Goal: Task Accomplishment & Management: Complete application form

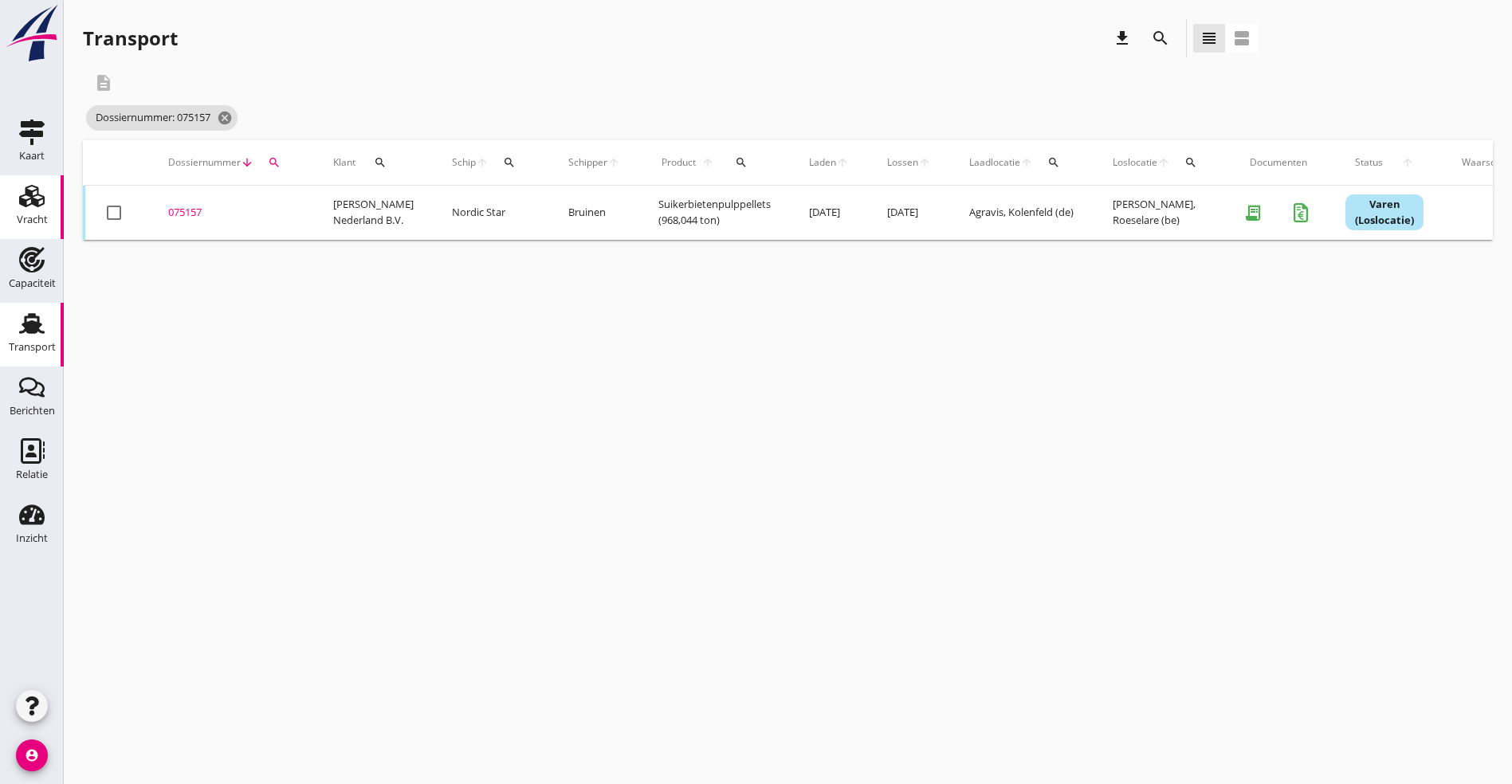
click at [30, 213] on div "Vracht" at bounding box center [32, 219] width 31 height 22
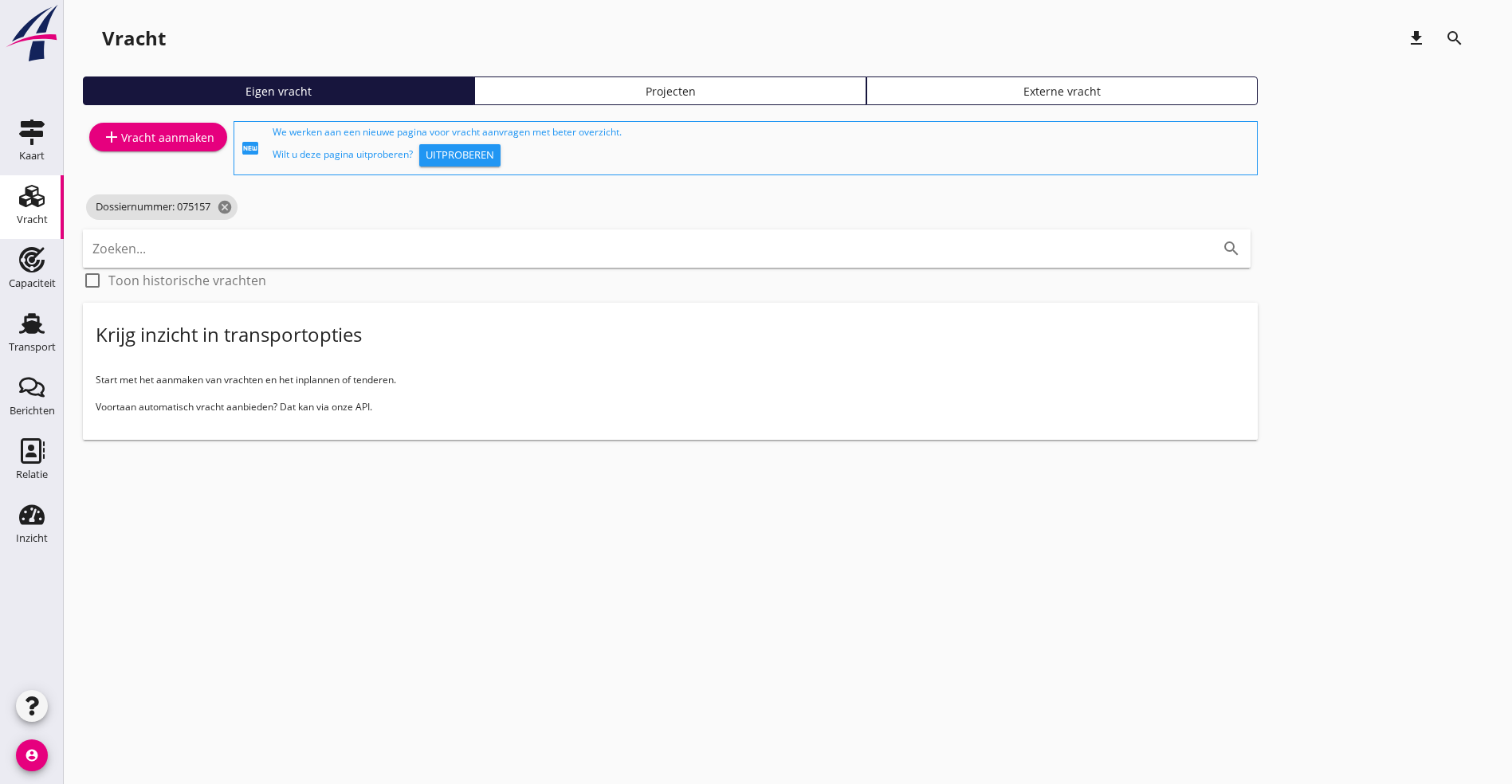
click at [159, 142] on div "add Vracht aanmaken" at bounding box center [158, 137] width 112 height 19
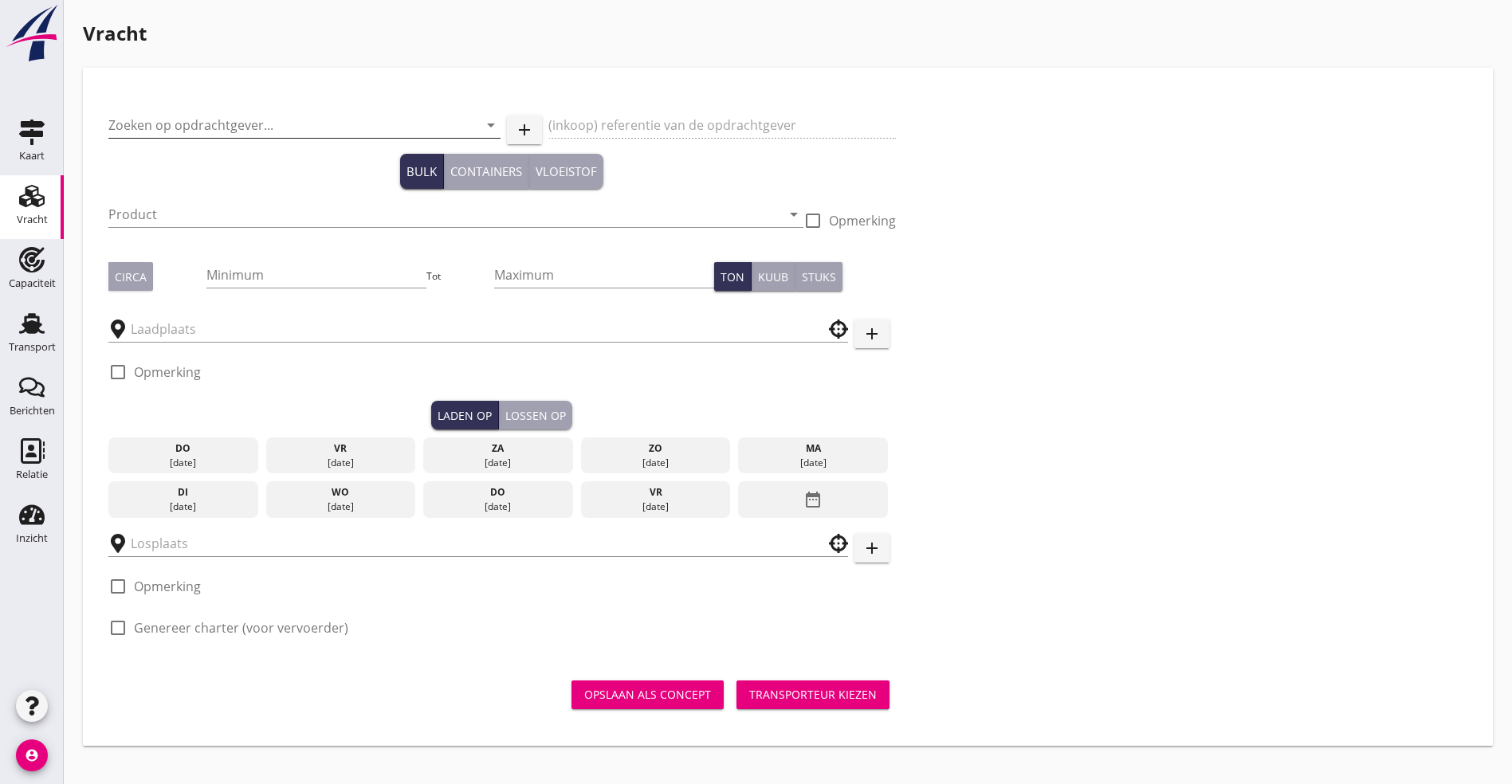
click at [161, 129] on input "Zoeken op opdrachtgever..." at bounding box center [282, 124] width 348 height 26
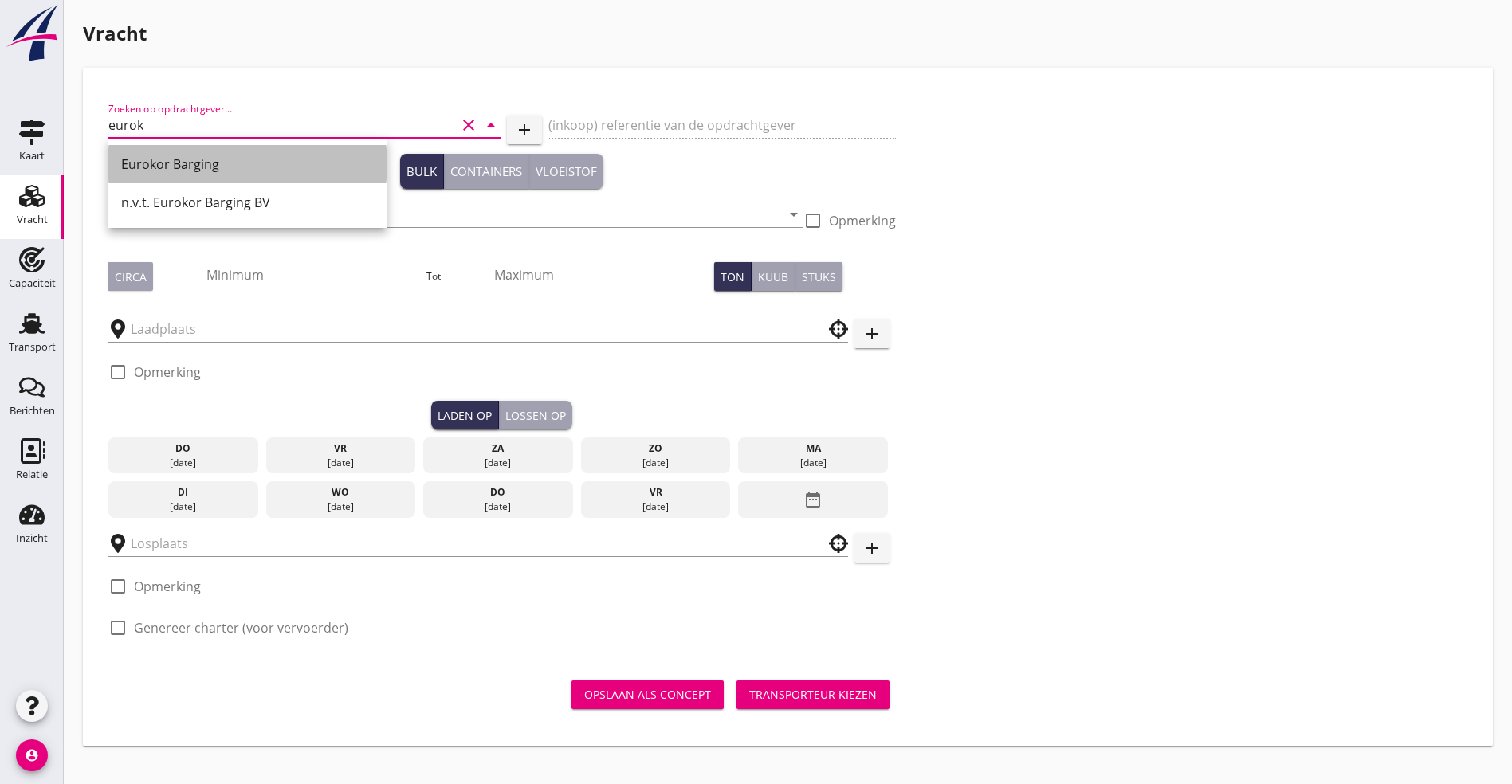
click at [178, 165] on div "Eurokor Barging" at bounding box center [248, 164] width 253 height 19
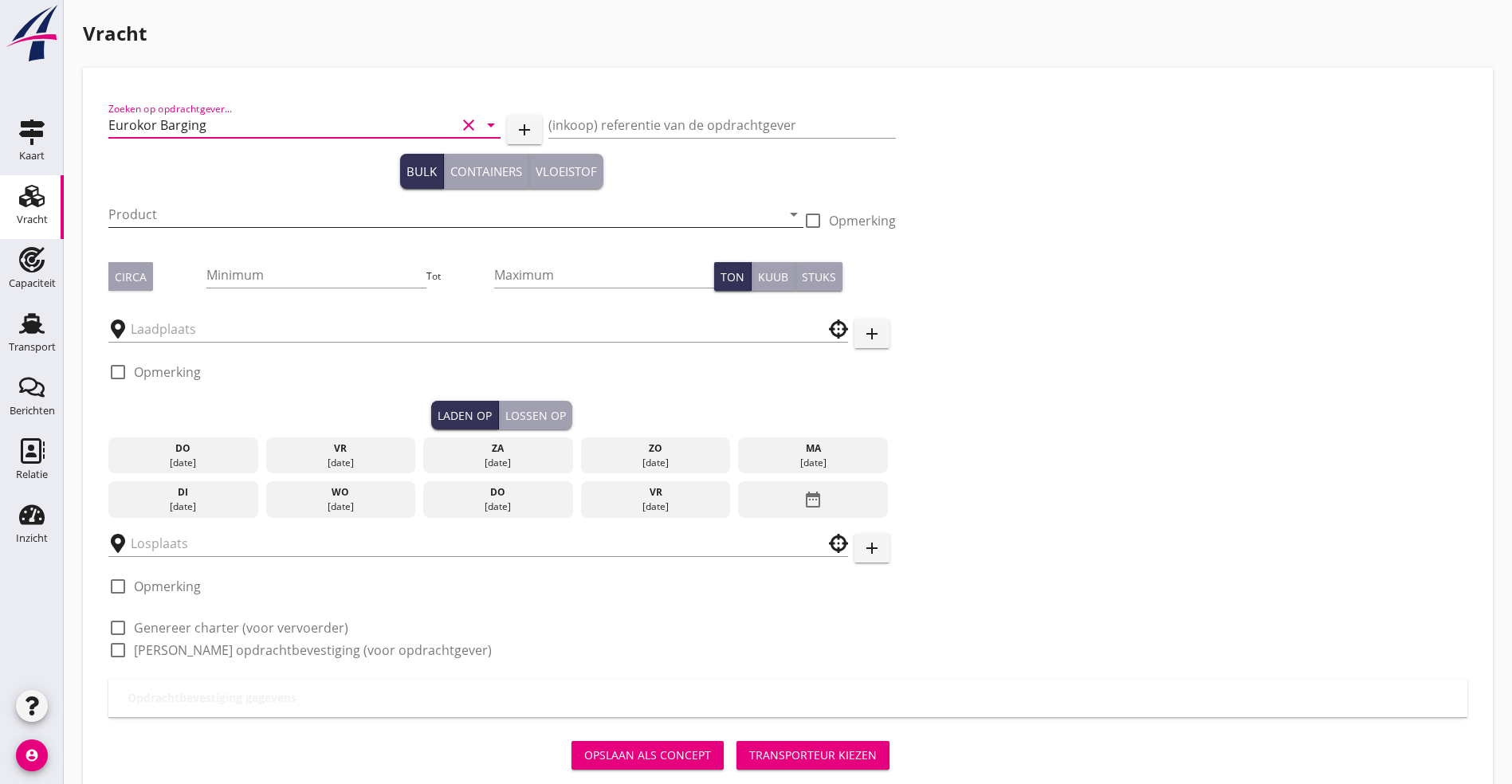
type input "Eurokor Barging"
click at [172, 209] on input "Product" at bounding box center [444, 214] width 673 height 26
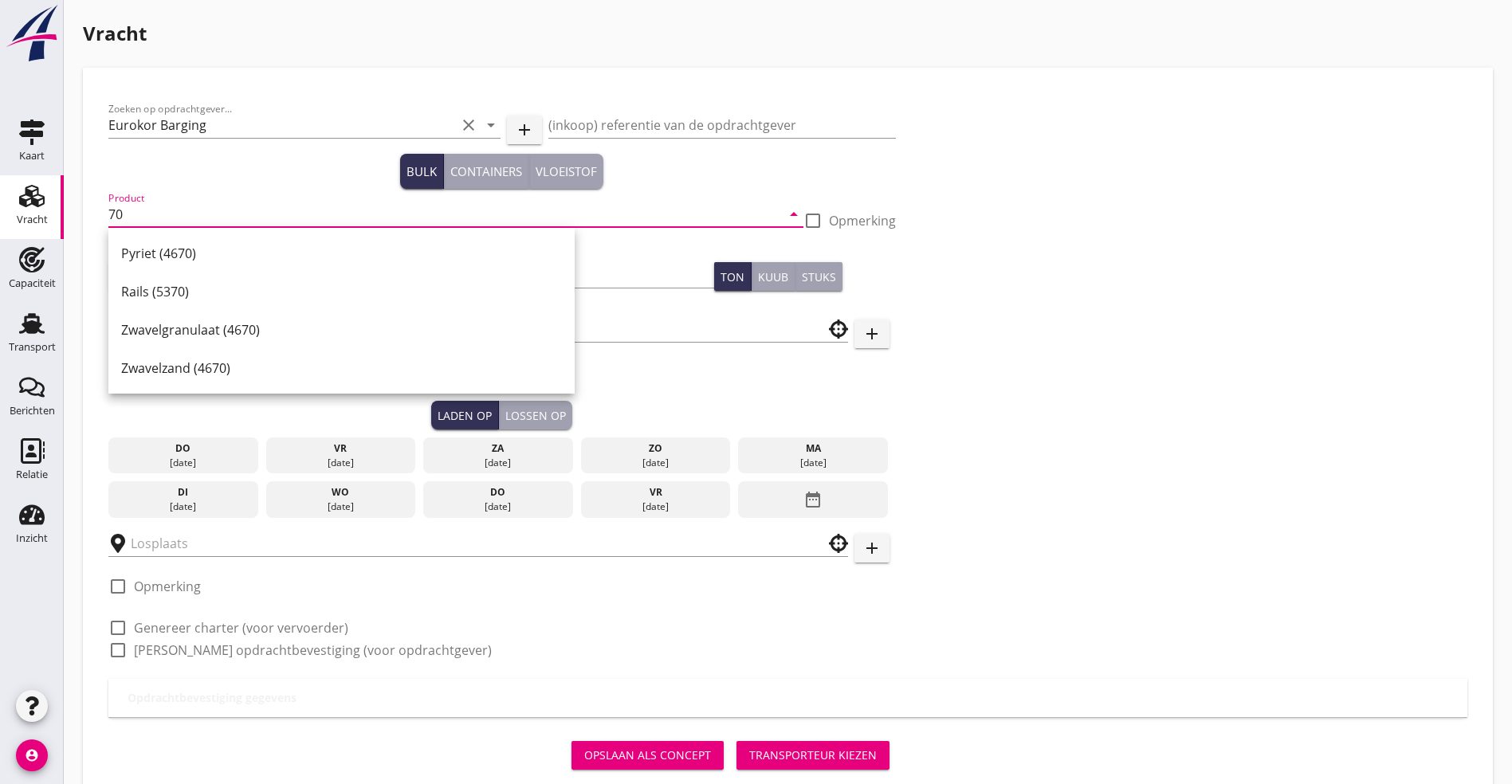
type input "7"
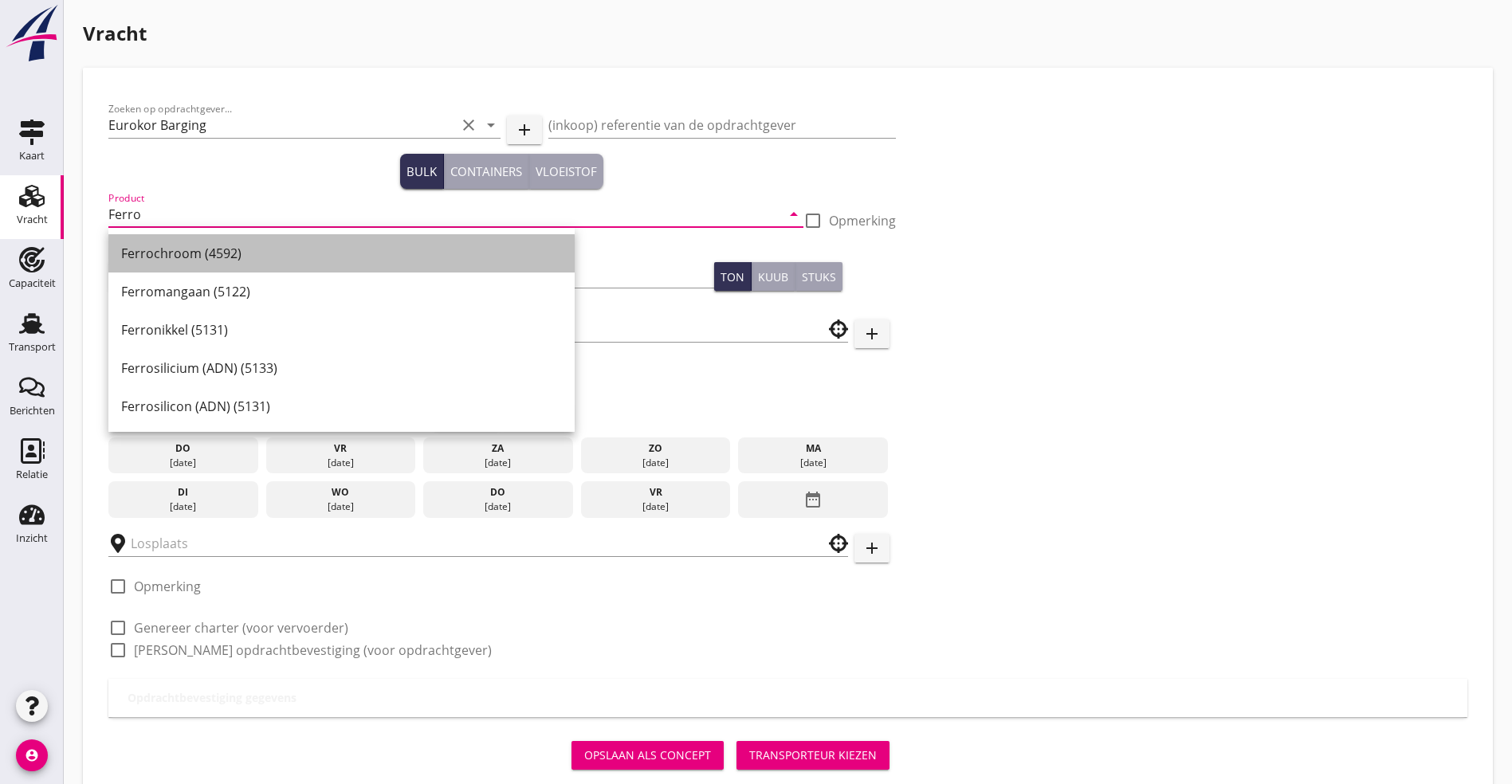
click at [168, 240] on div "Ferrochroom (4592)" at bounding box center [342, 254] width 440 height 38
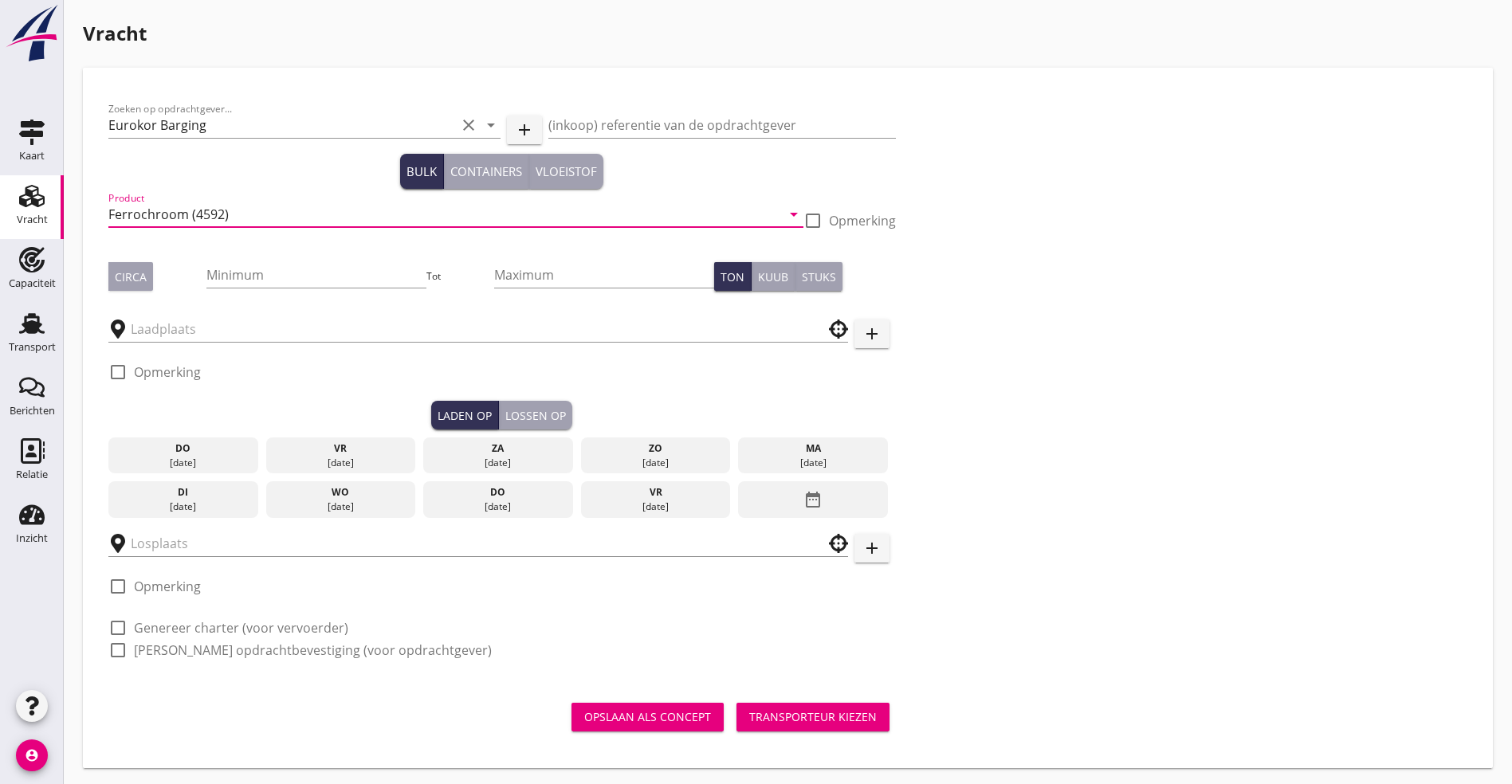
type input "Ferrochroom (4592)"
click at [136, 276] on div "Circa" at bounding box center [130, 277] width 32 height 16
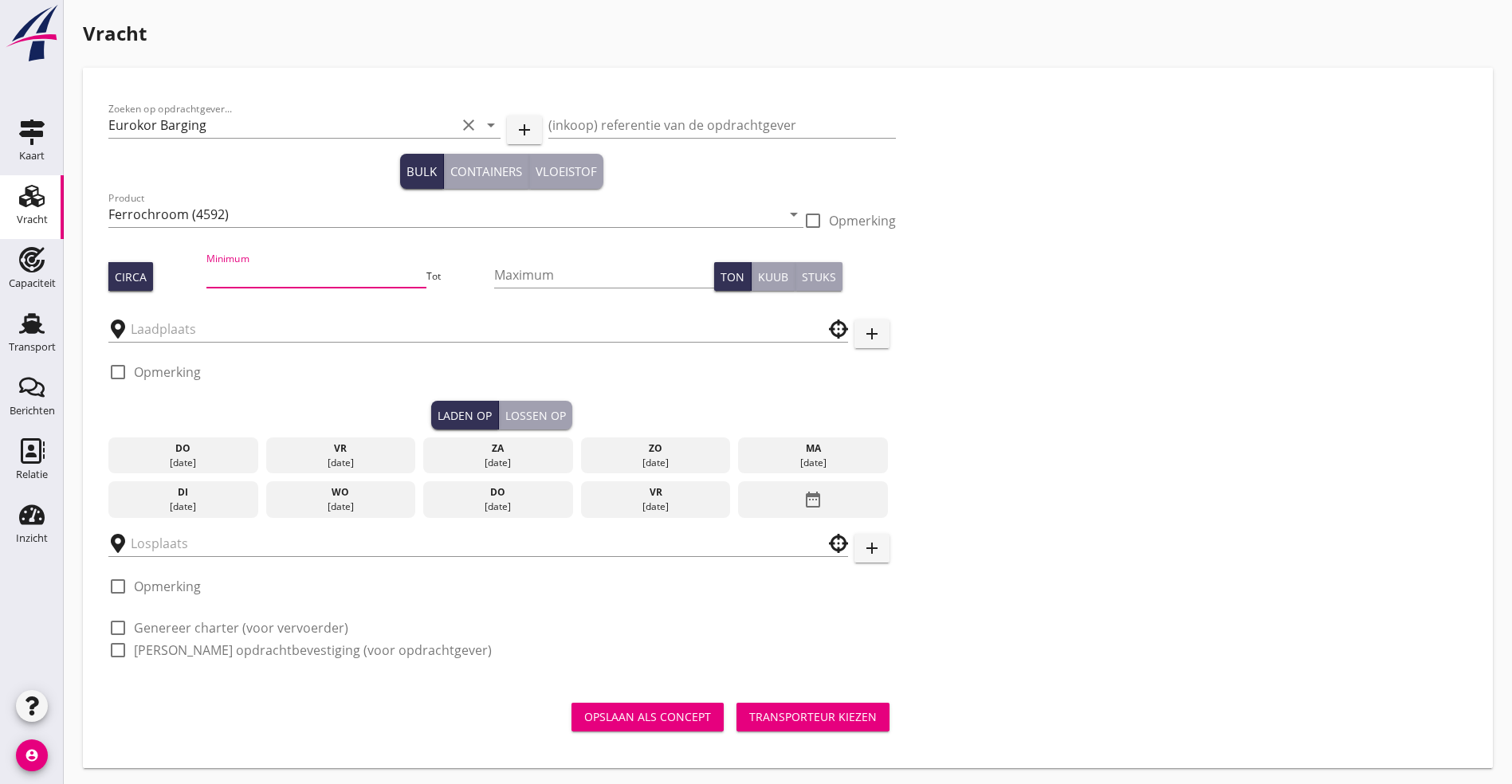
click at [212, 274] on input "Minimum" at bounding box center [316, 275] width 219 height 26
type input "700"
click at [494, 279] on input "Maximum" at bounding box center [603, 275] width 219 height 26
type input "750"
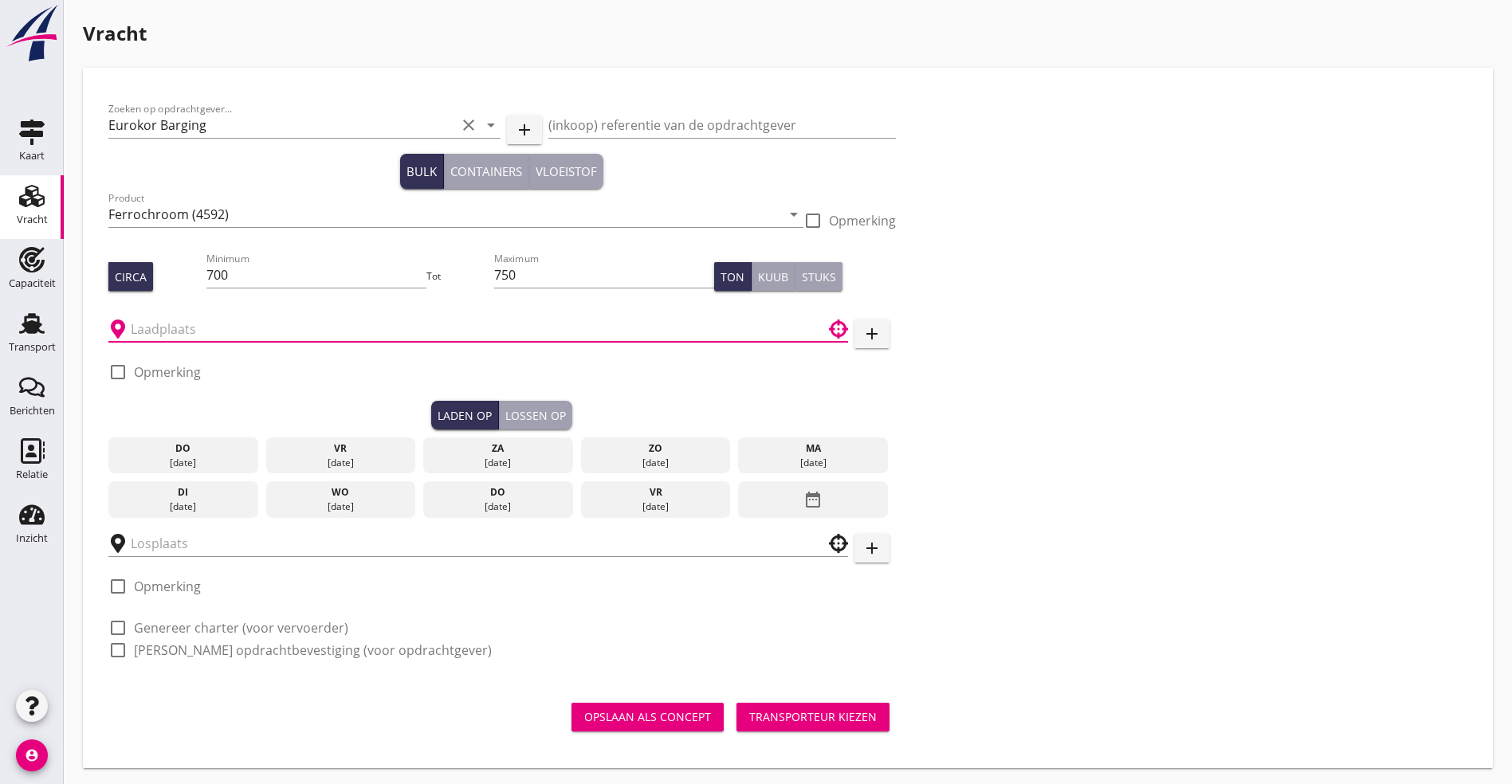
click at [226, 335] on input "text" at bounding box center [467, 328] width 673 height 26
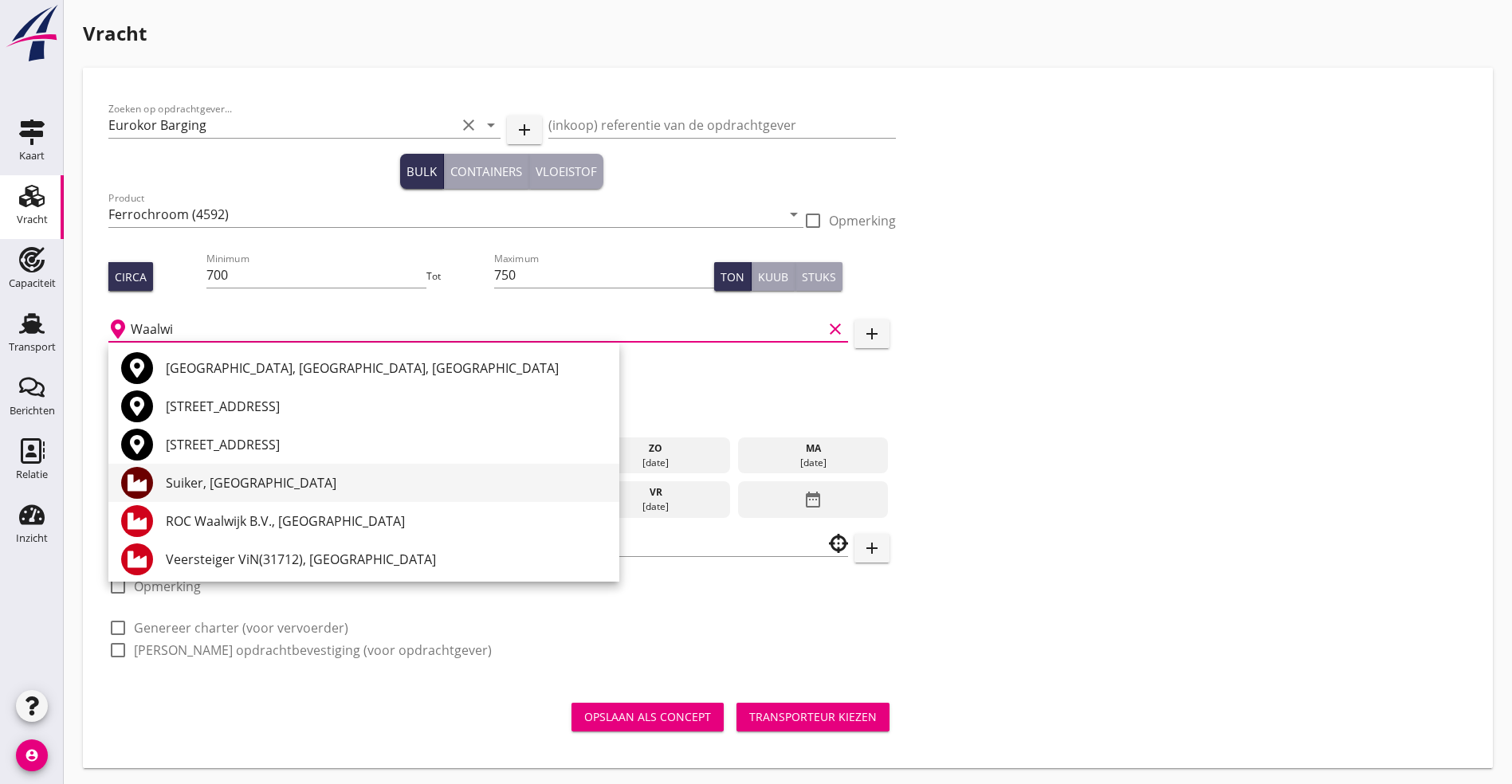
click at [269, 477] on div "Suiker, [GEOGRAPHIC_DATA]" at bounding box center [386, 482] width 440 height 19
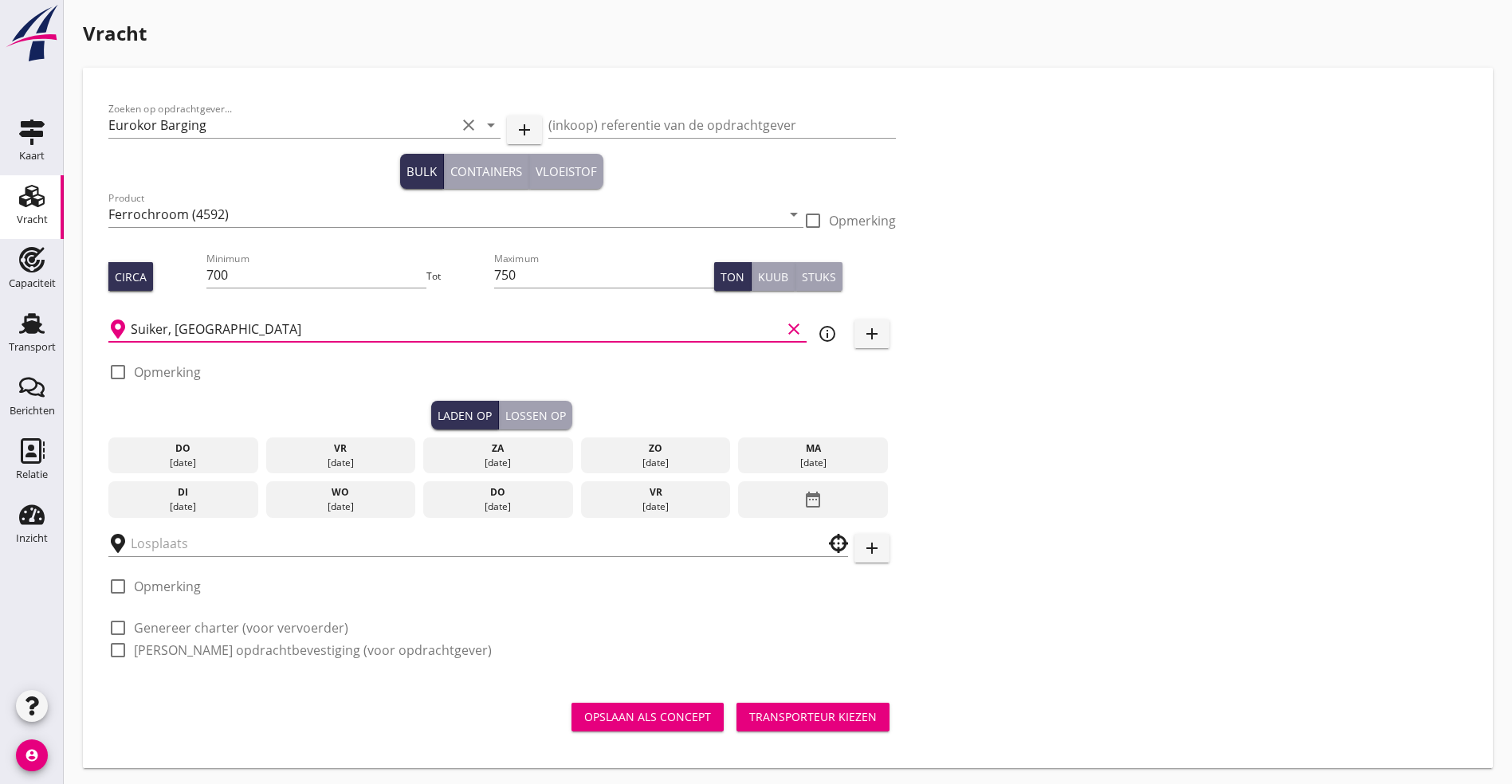
type input "Suiker, [GEOGRAPHIC_DATA]"
click at [269, 485] on div "wo" at bounding box center [340, 492] width 142 height 14
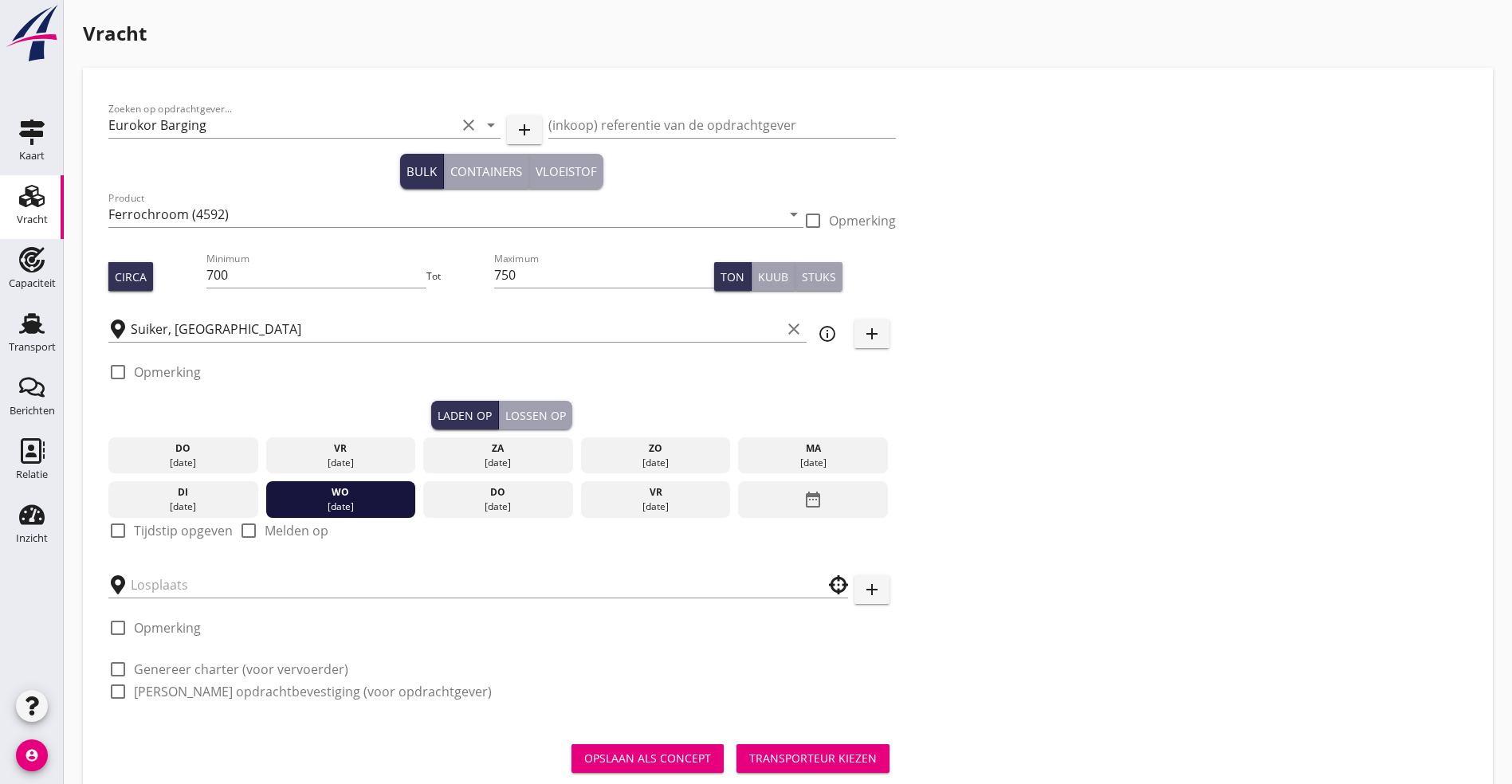
click at [164, 523] on label "Tijdstip opgeven" at bounding box center [183, 530] width 99 height 16
checkbox input "true"
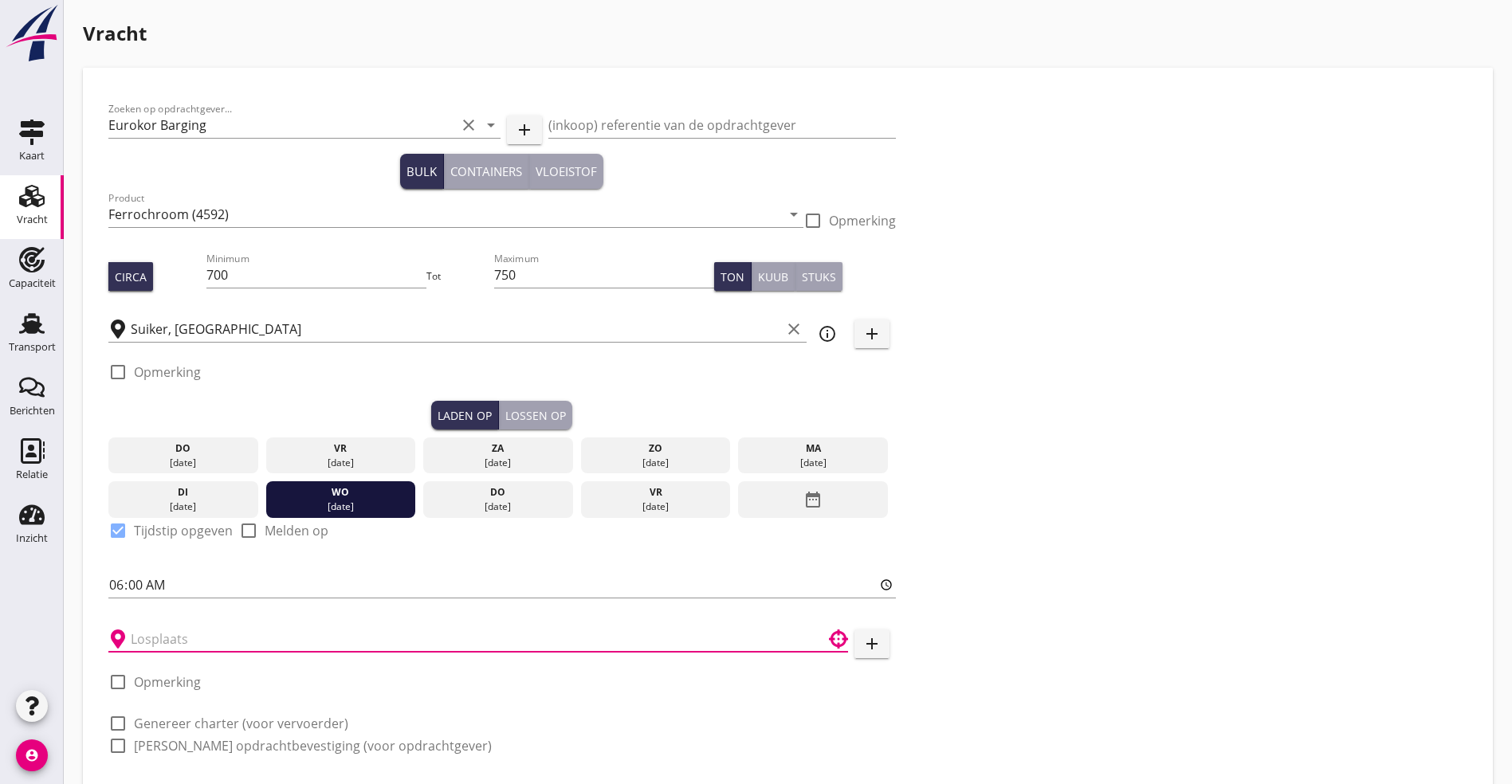
drag, startPoint x: 274, startPoint y: 623, endPoint x: 282, endPoint y: 634, distance: 13.6
click at [274, 626] on input "text" at bounding box center [467, 638] width 673 height 26
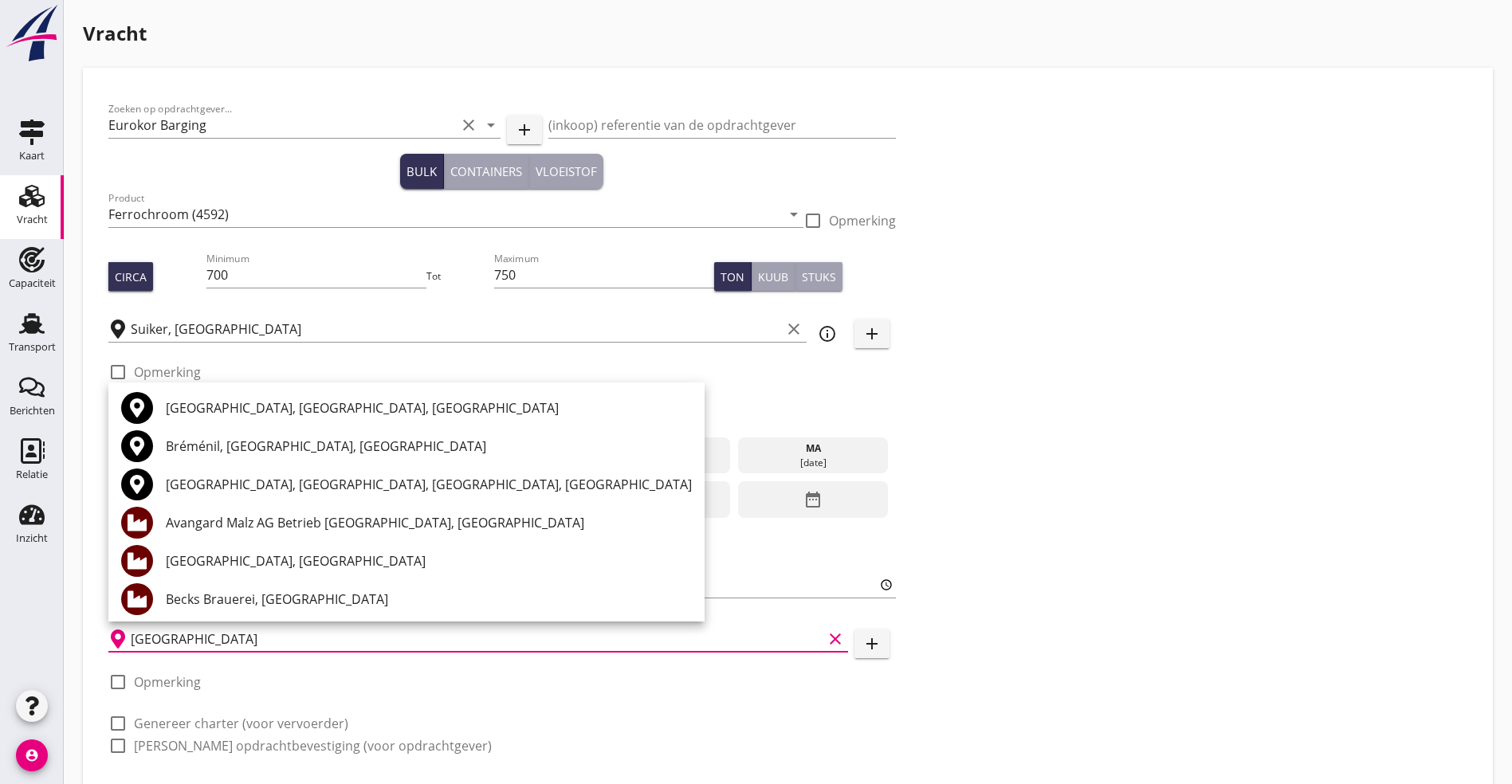
click at [250, 557] on div "[GEOGRAPHIC_DATA], [GEOGRAPHIC_DATA]" at bounding box center [428, 561] width 526 height 19
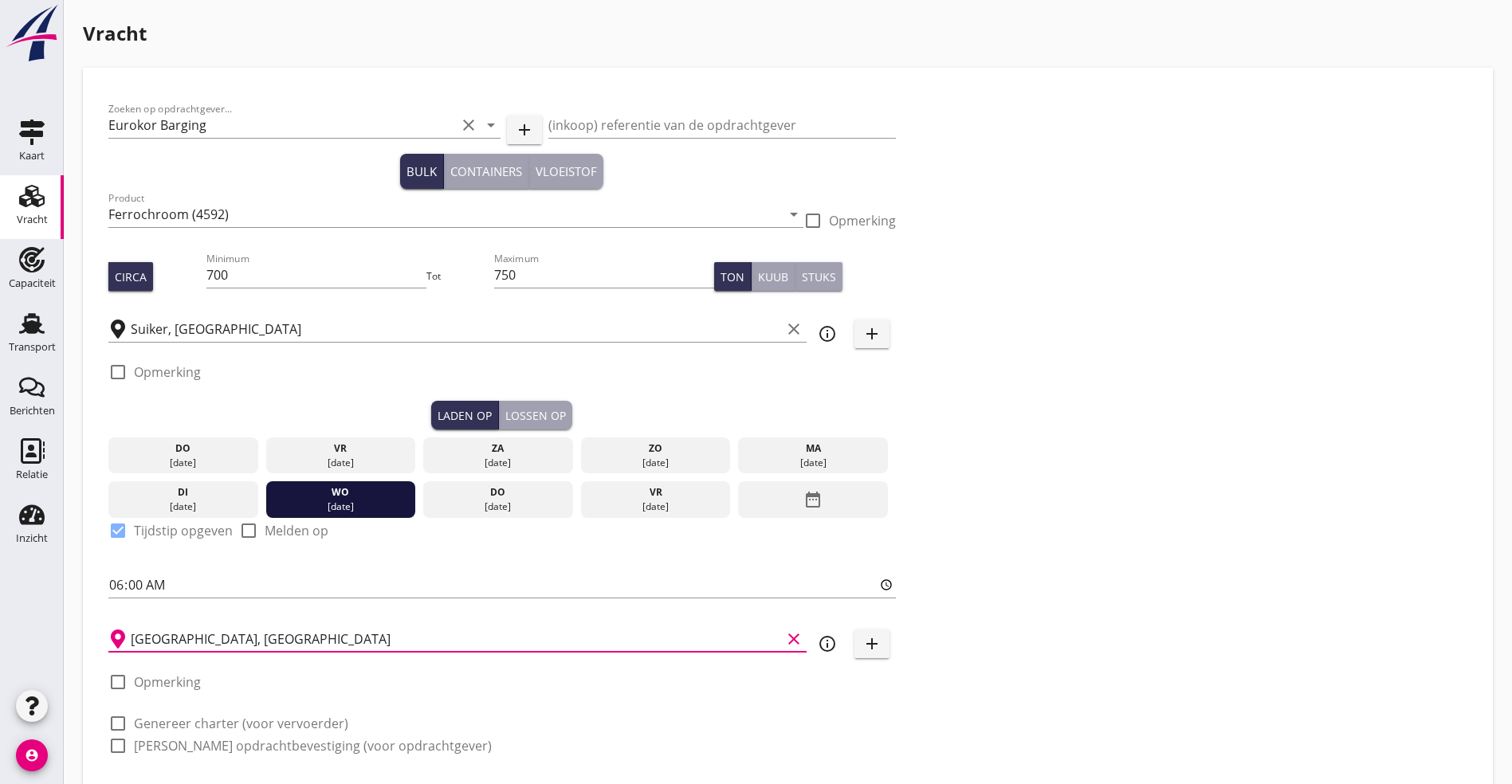
type input "[GEOGRAPHIC_DATA], [GEOGRAPHIC_DATA]"
click at [506, 421] on div "Lossen op" at bounding box center [535, 414] width 60 height 16
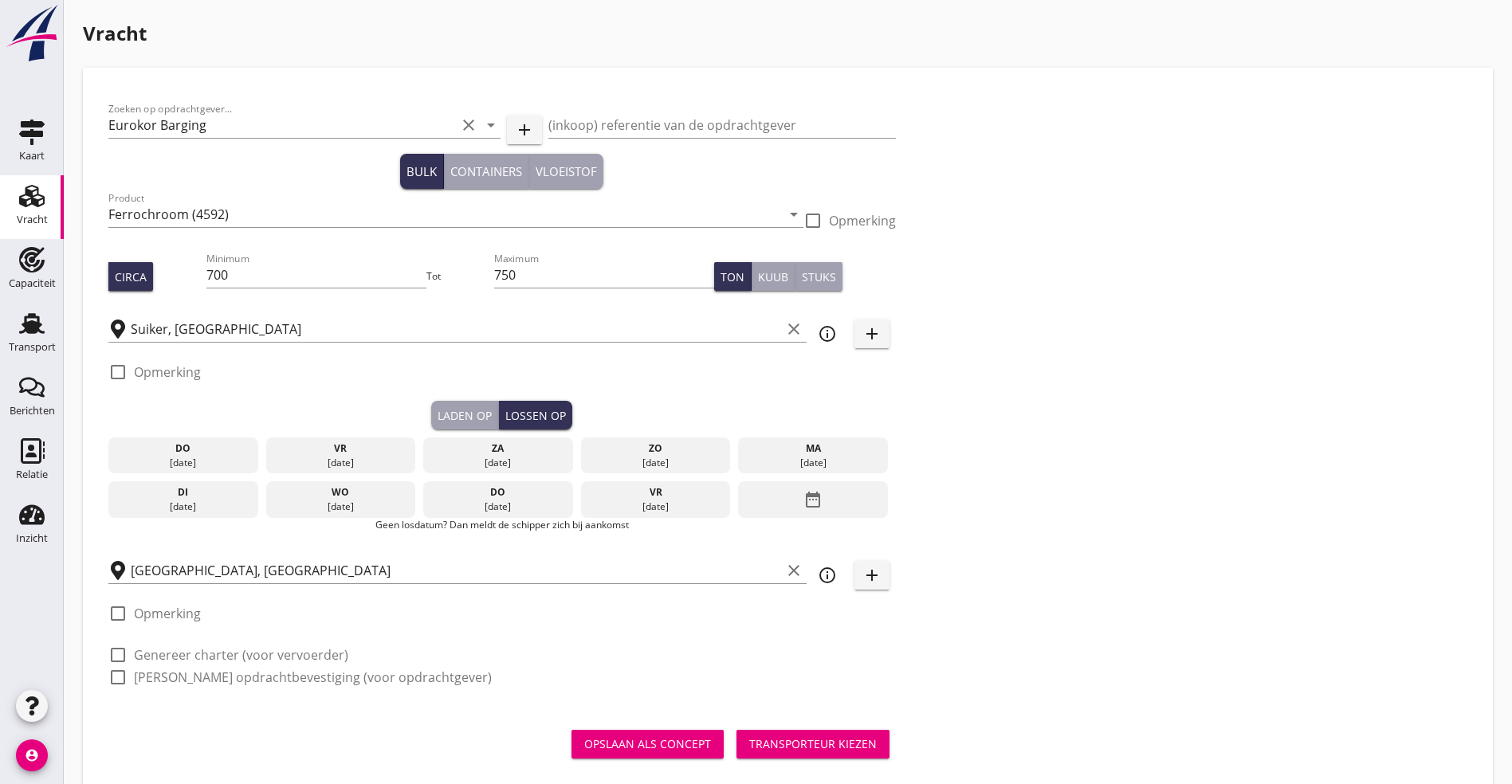
click at [803, 496] on icon "date_range" at bounding box center [813, 500] width 19 height 29
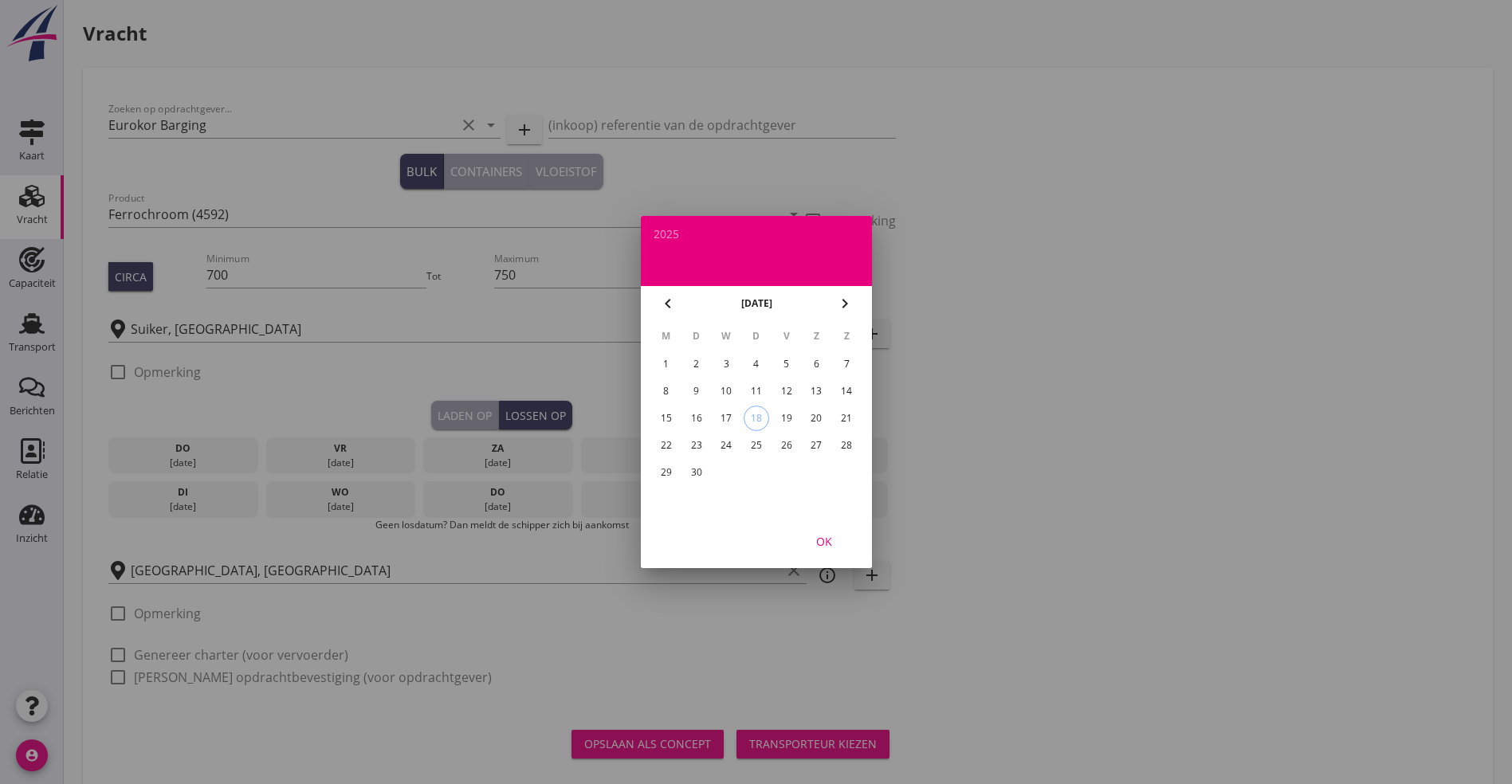
click at [698, 459] on table "M D W D V Z Z 1 2 3 4 5 6 7 8 9 10 11 12 13 14 15 16 17 18 19 20 21 22 23 24 25…" at bounding box center [756, 403] width 212 height 166
click at [698, 466] on div "30" at bounding box center [695, 472] width 26 height 26
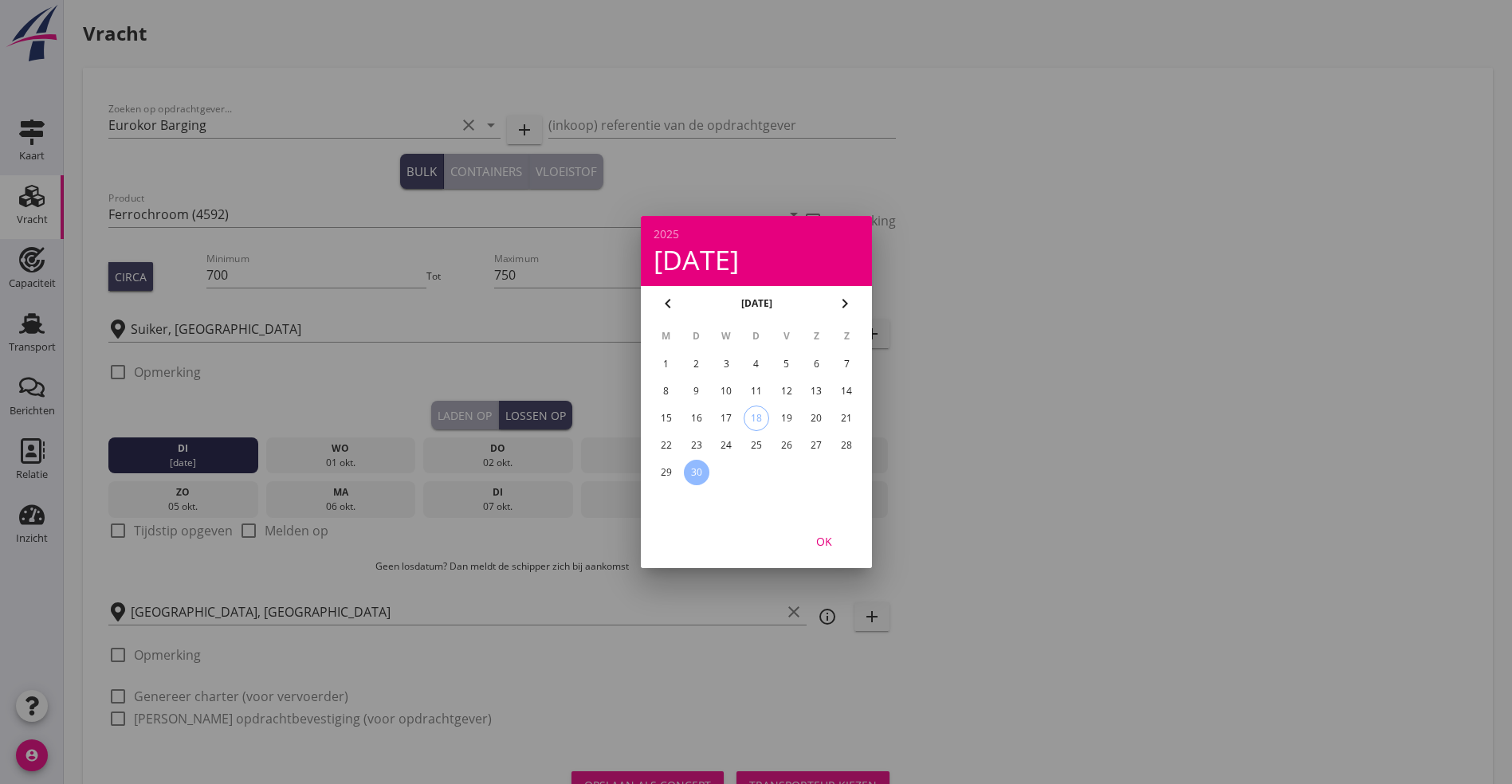
click at [833, 536] on div "OK" at bounding box center [824, 541] width 45 height 16
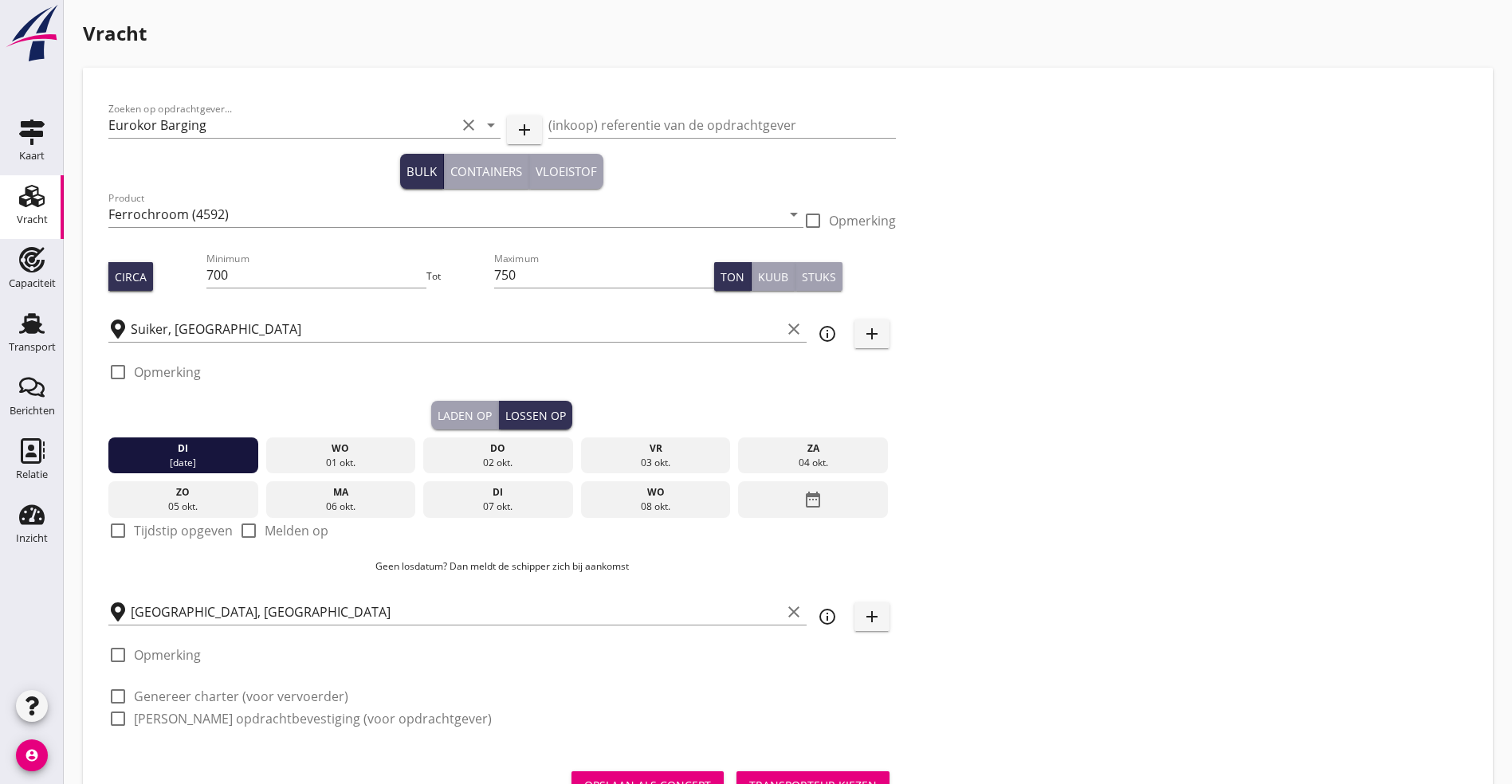
click at [144, 526] on label "Tijdstip opgeven" at bounding box center [183, 530] width 99 height 16
checkbox input "true"
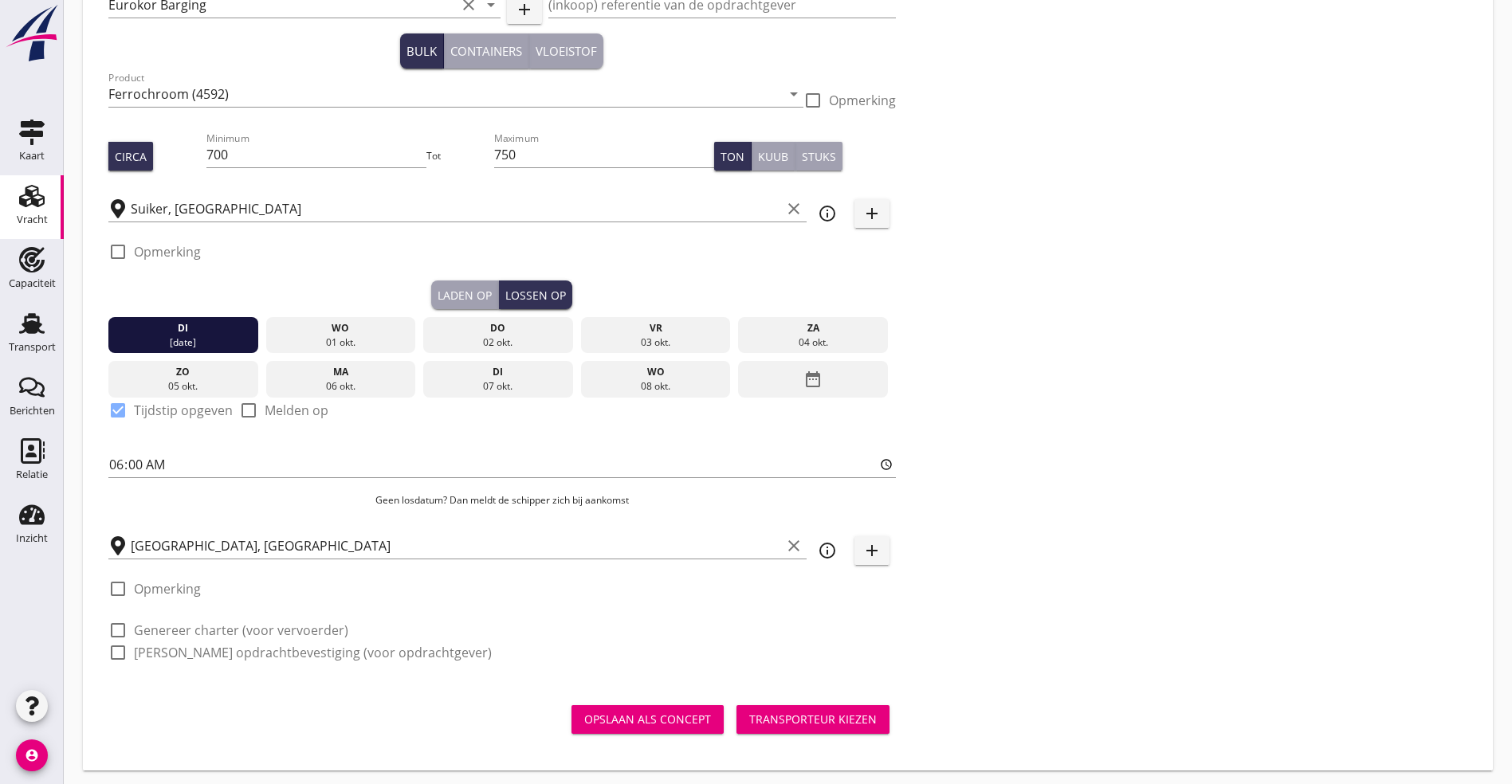
scroll to position [122, 0]
click at [156, 624] on label "Genereer charter (voor vervoerder)" at bounding box center [241, 629] width 214 height 16
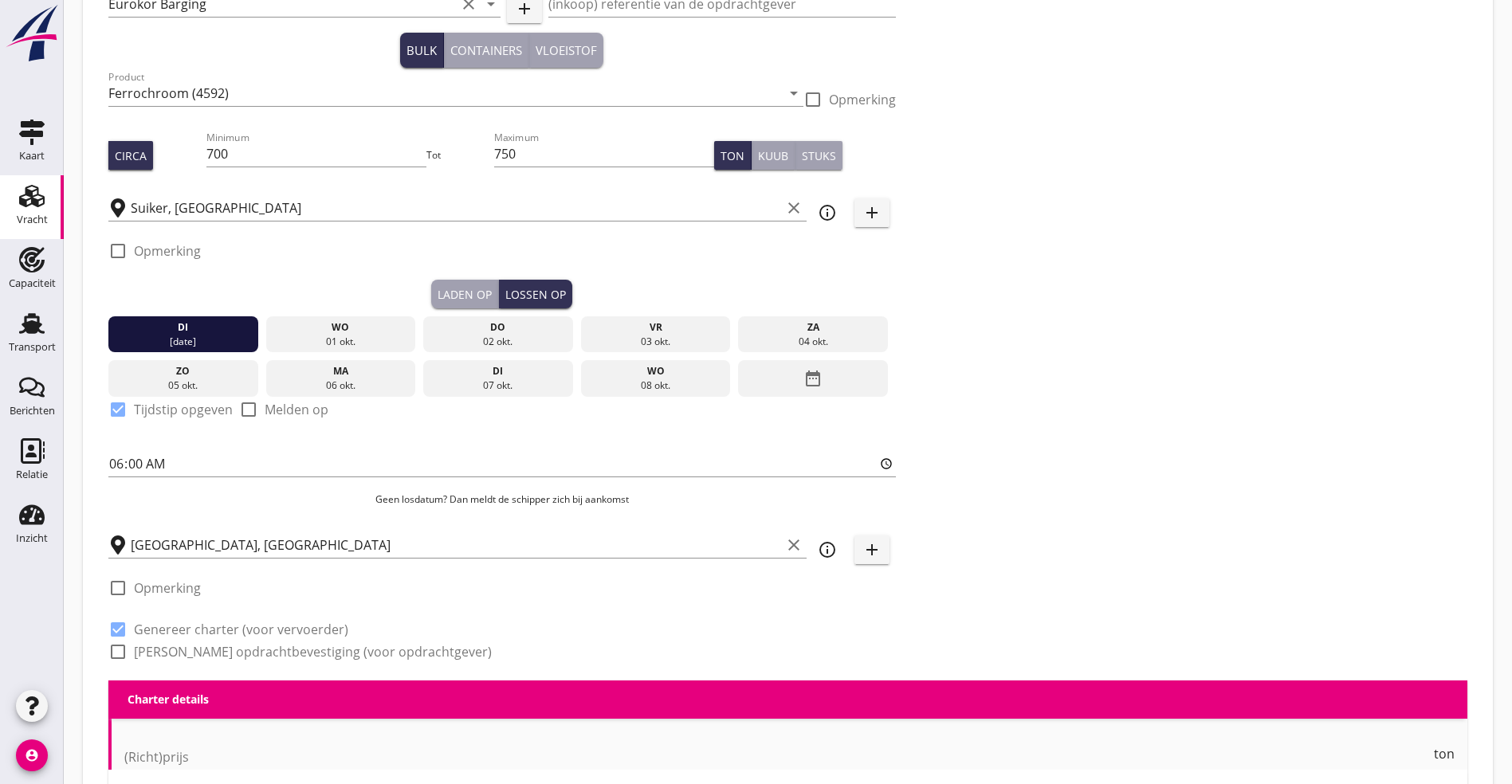
checkbox input "true"
click at [145, 644] on label "[PERSON_NAME] opdrachtbevestiging (voor opdrachtgever)" at bounding box center [313, 652] width 358 height 16
checkbox input "true"
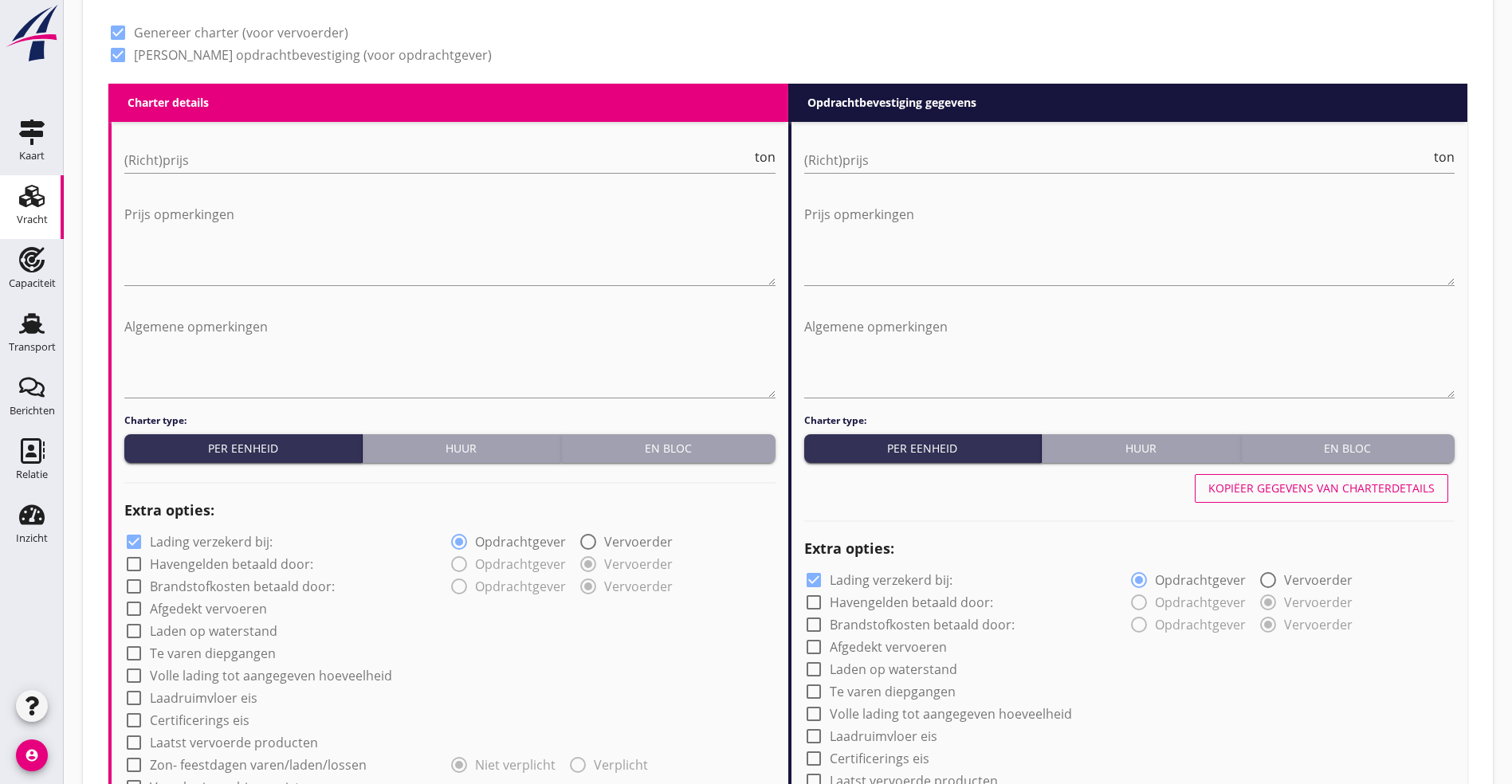
scroll to position [719, 0]
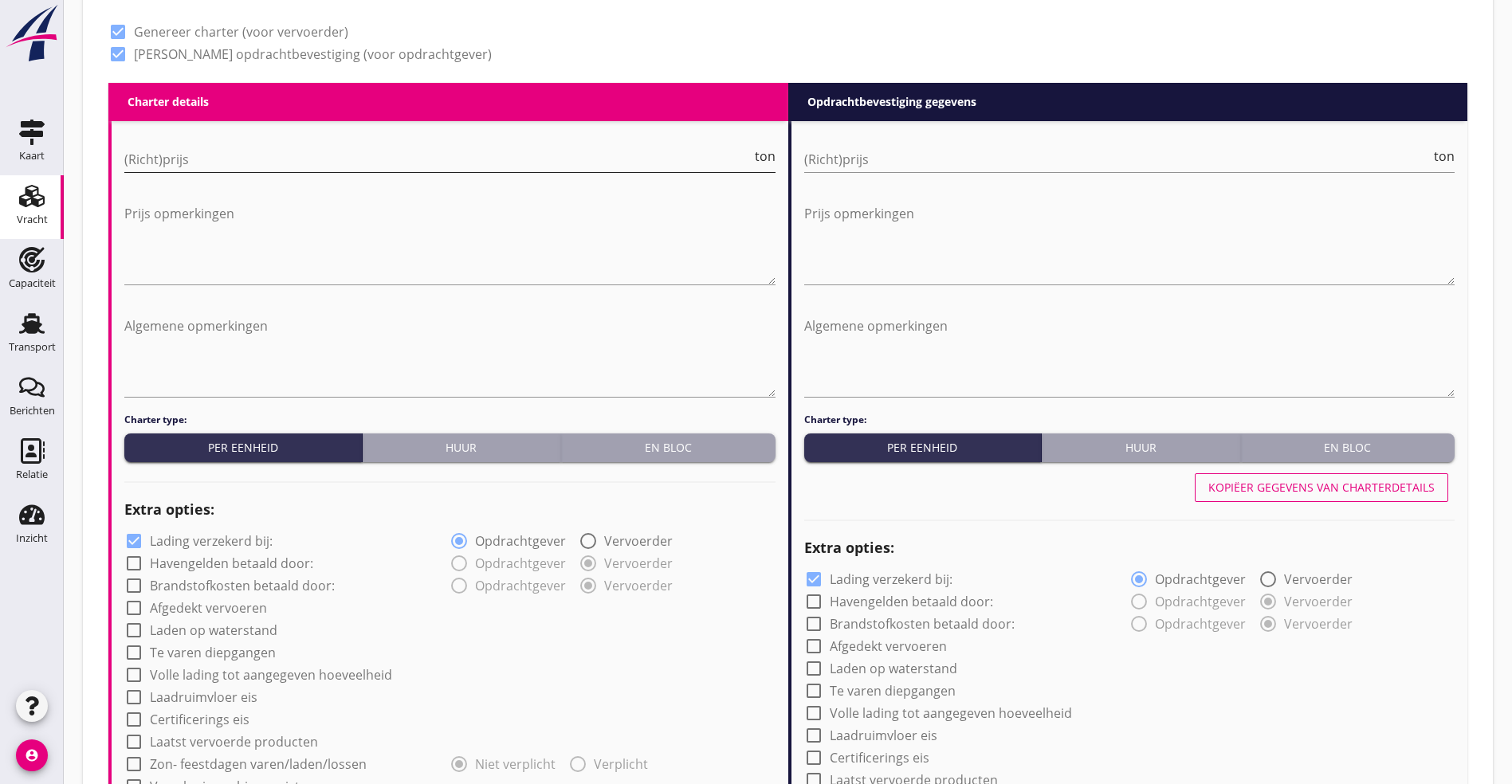
click at [153, 159] on input "(Richt)prijs" at bounding box center [438, 159] width 627 height 26
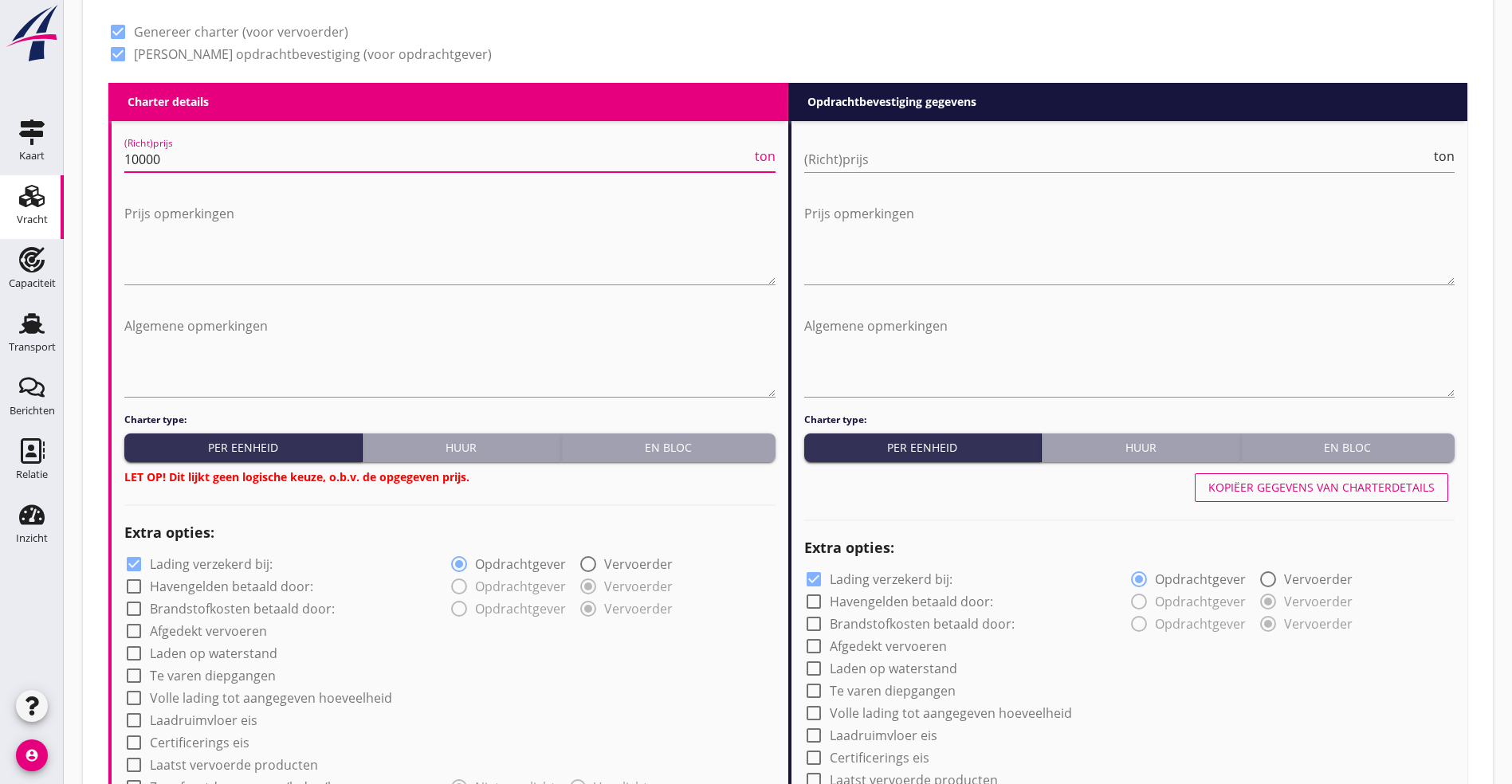
type input "10000"
click at [696, 448] on div "En bloc" at bounding box center [668, 447] width 202 height 16
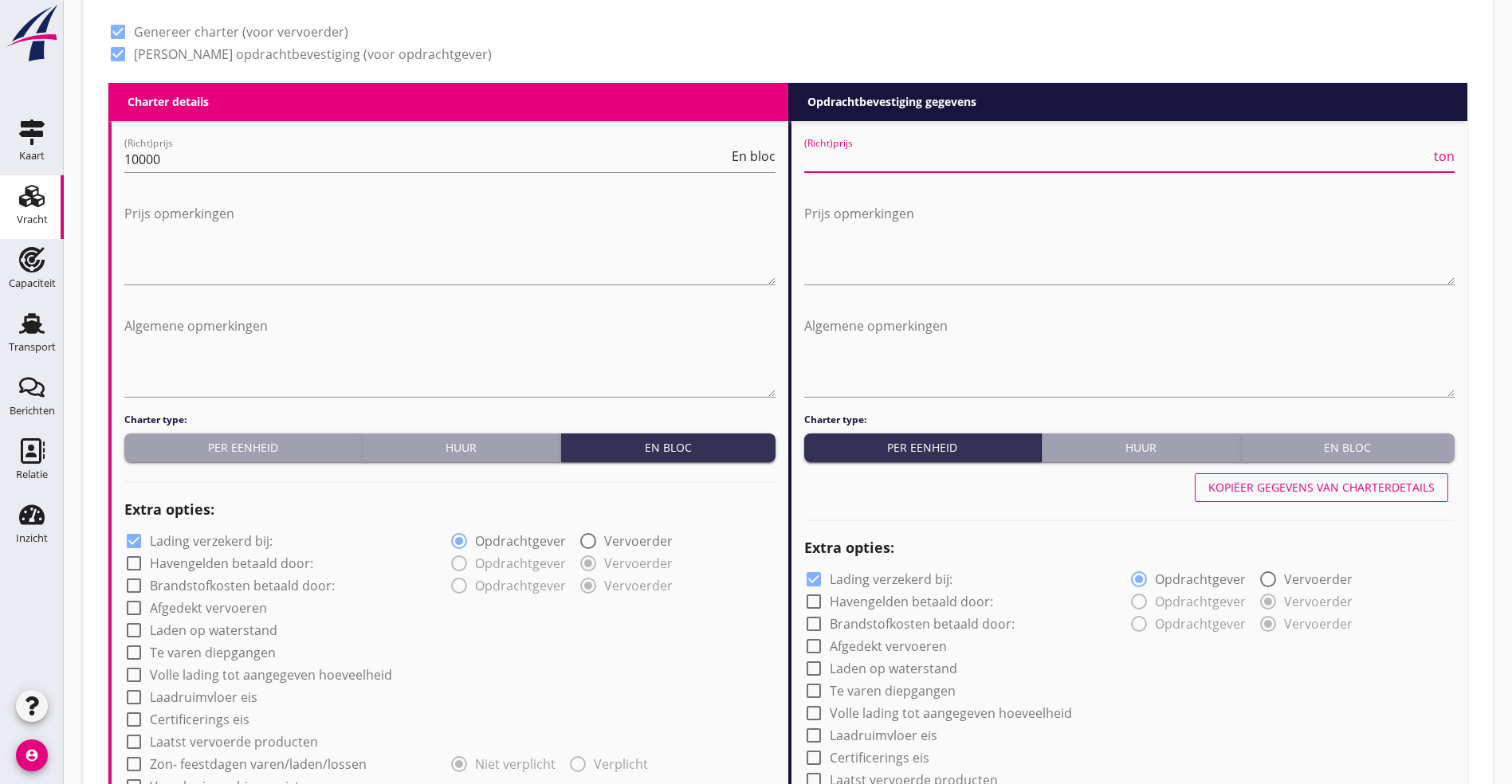
click at [911, 146] on input "(Richt)prijs" at bounding box center [1117, 159] width 627 height 26
click at [976, 154] on input "(Richt)prijs" at bounding box center [1117, 159] width 627 height 26
click at [978, 160] on input "19.17" at bounding box center [1117, 159] width 627 height 26
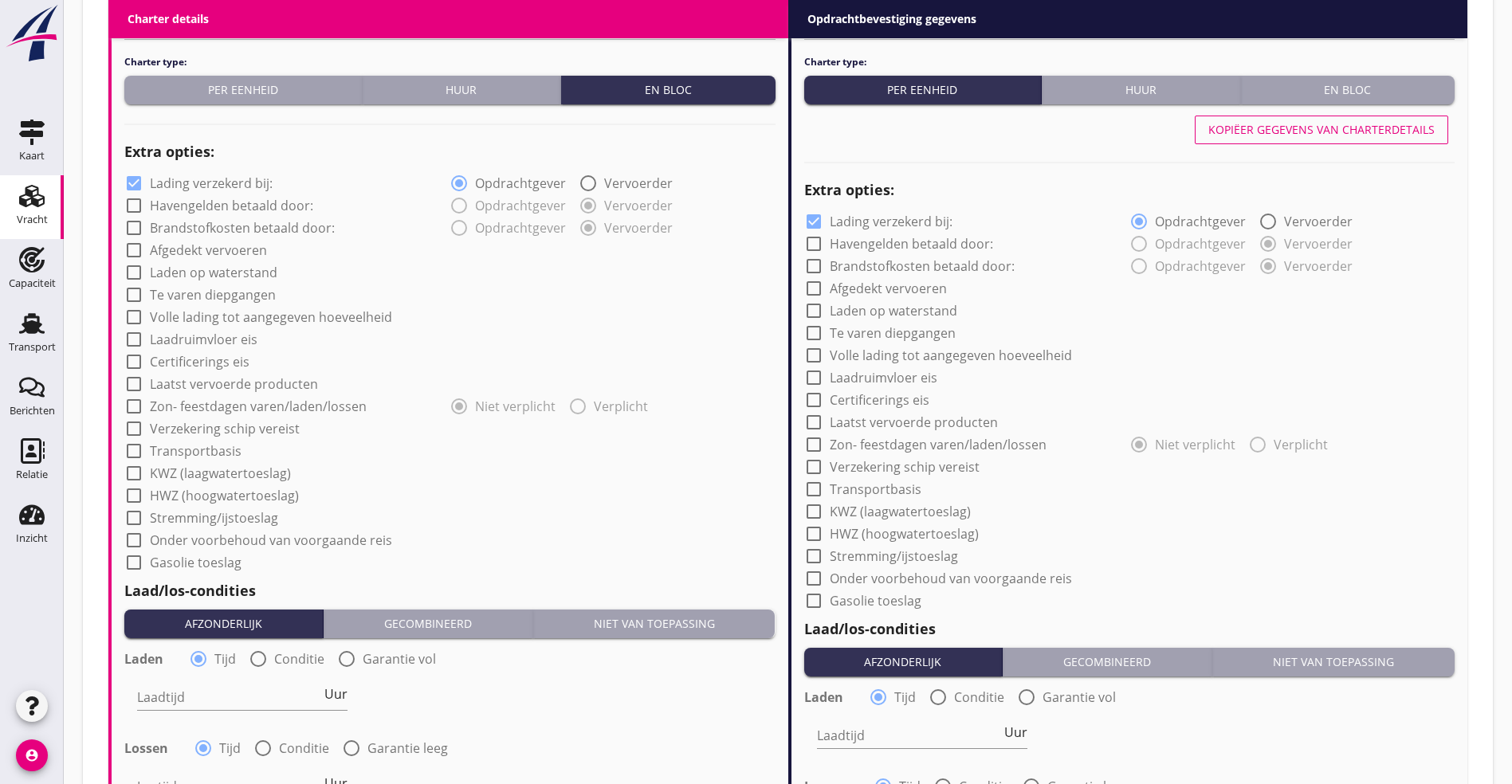
scroll to position [1077, 0]
type input "19.17"
click at [141, 246] on div at bounding box center [134, 249] width 27 height 27
checkbox input "true"
click at [163, 311] on label "Volle lading tot aangegeven hoeveelheid" at bounding box center [270, 316] width 242 height 16
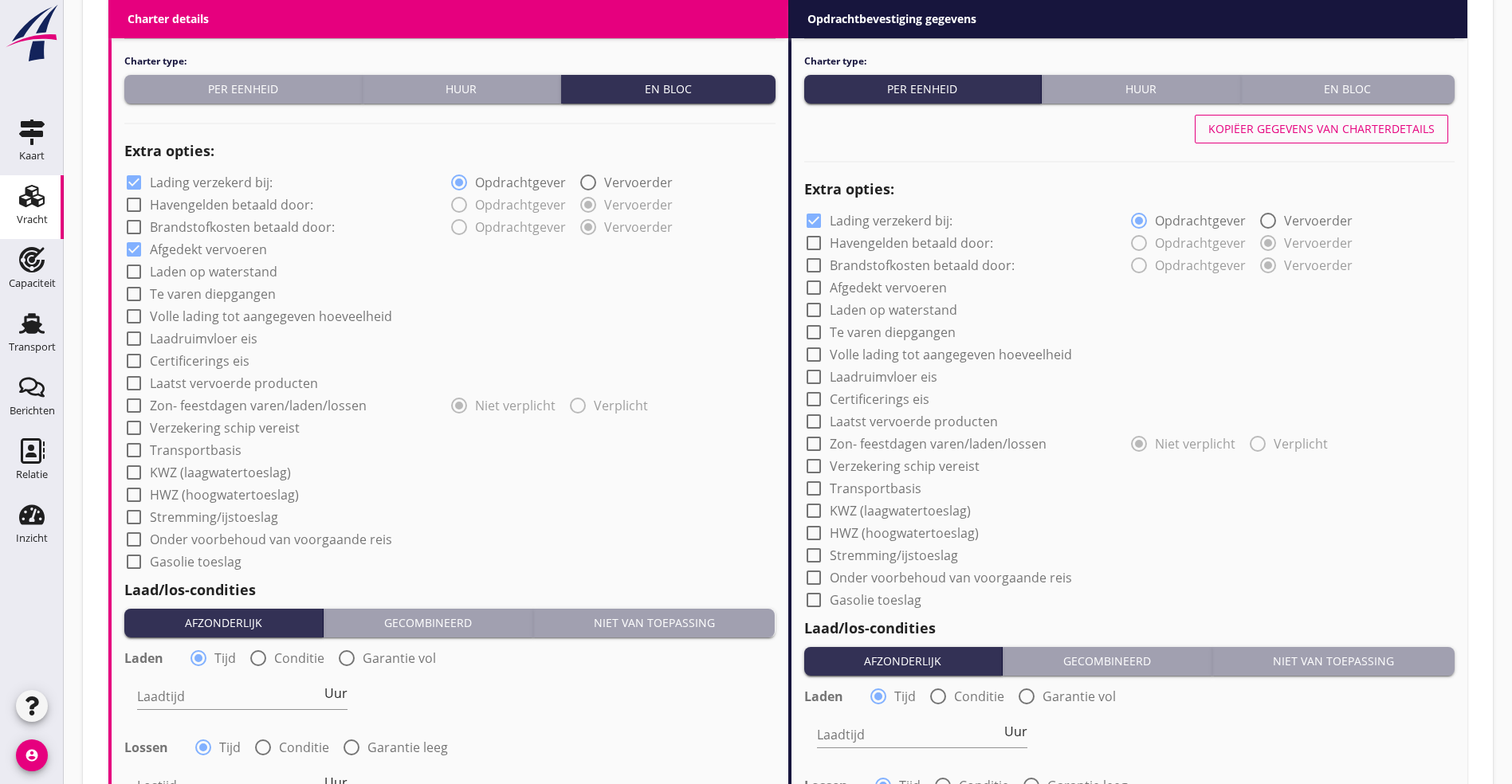
checkbox input "true"
click at [131, 440] on div at bounding box center [134, 450] width 27 height 27
checkbox input "true"
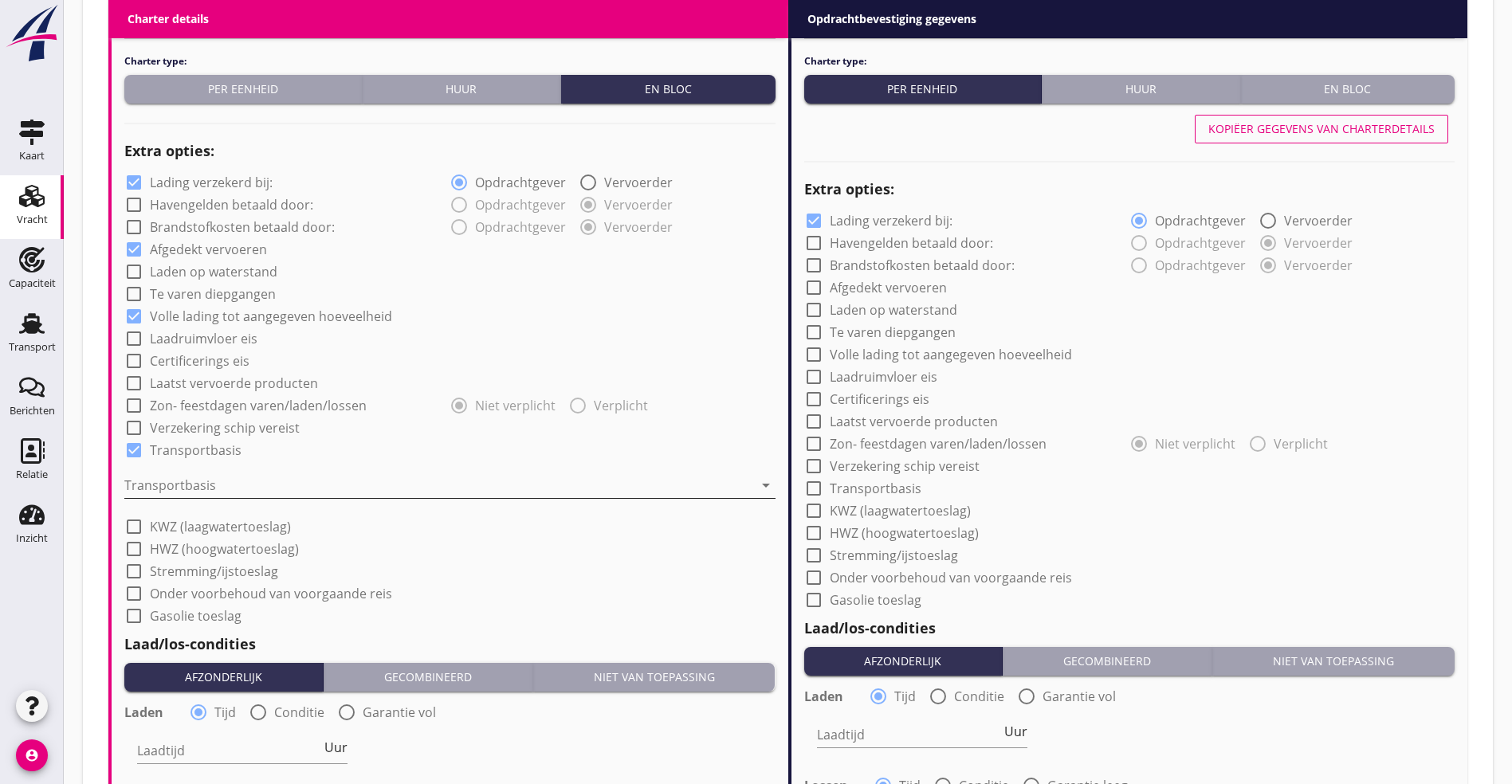
click at [176, 473] on div at bounding box center [439, 485] width 629 height 26
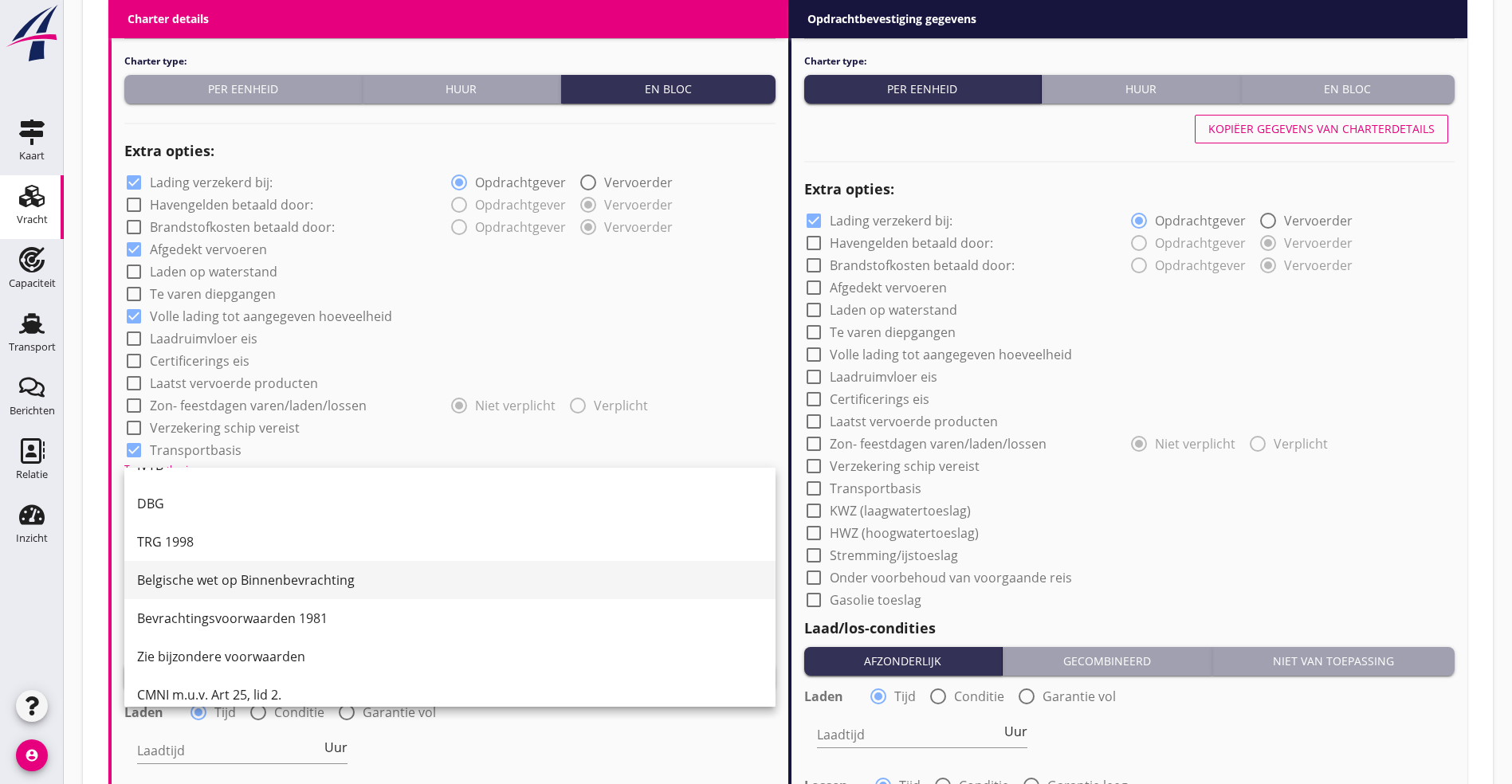
scroll to position [41, 0]
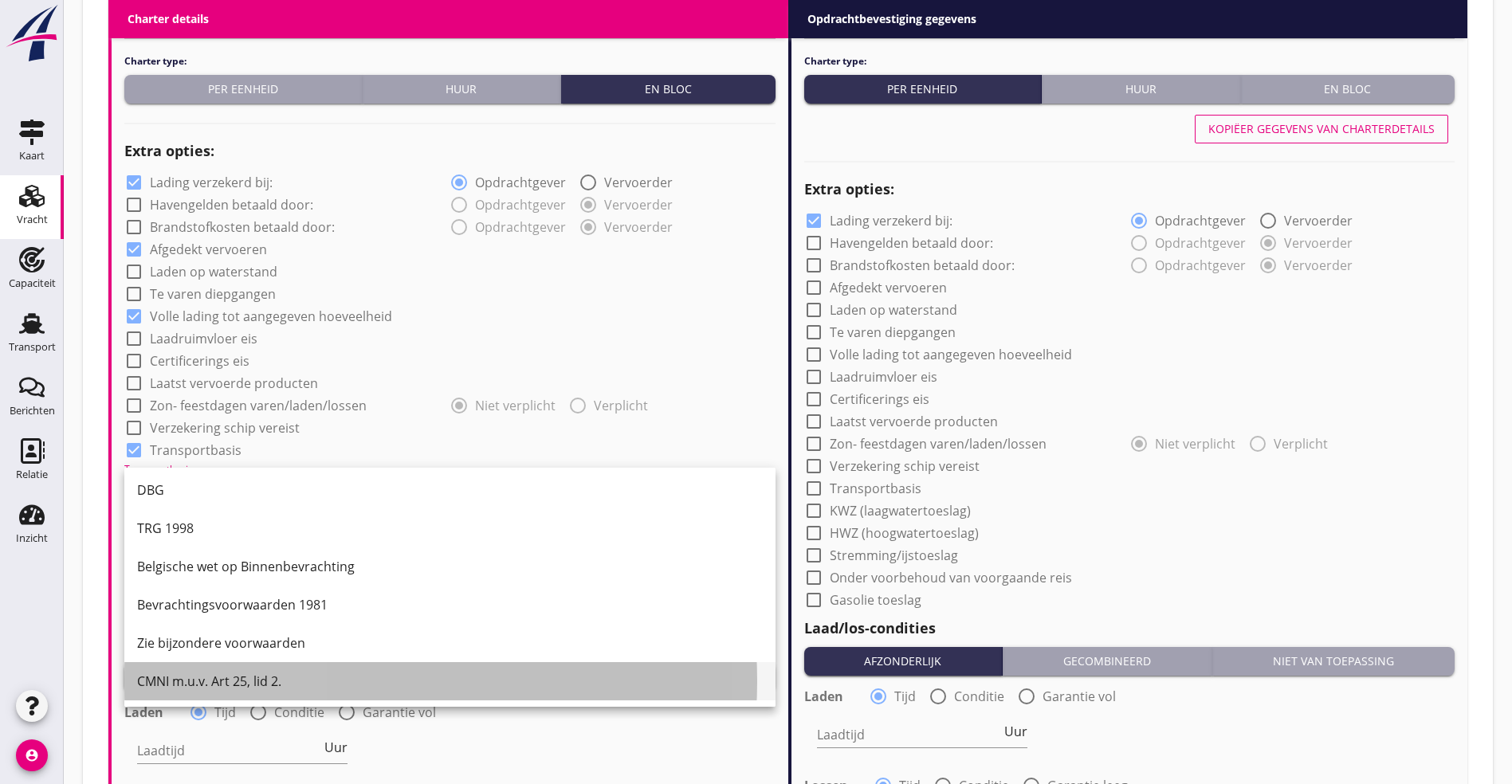
click at [229, 670] on div "CMNI m.u.v. Art 25, lid 2." at bounding box center [449, 682] width 625 height 38
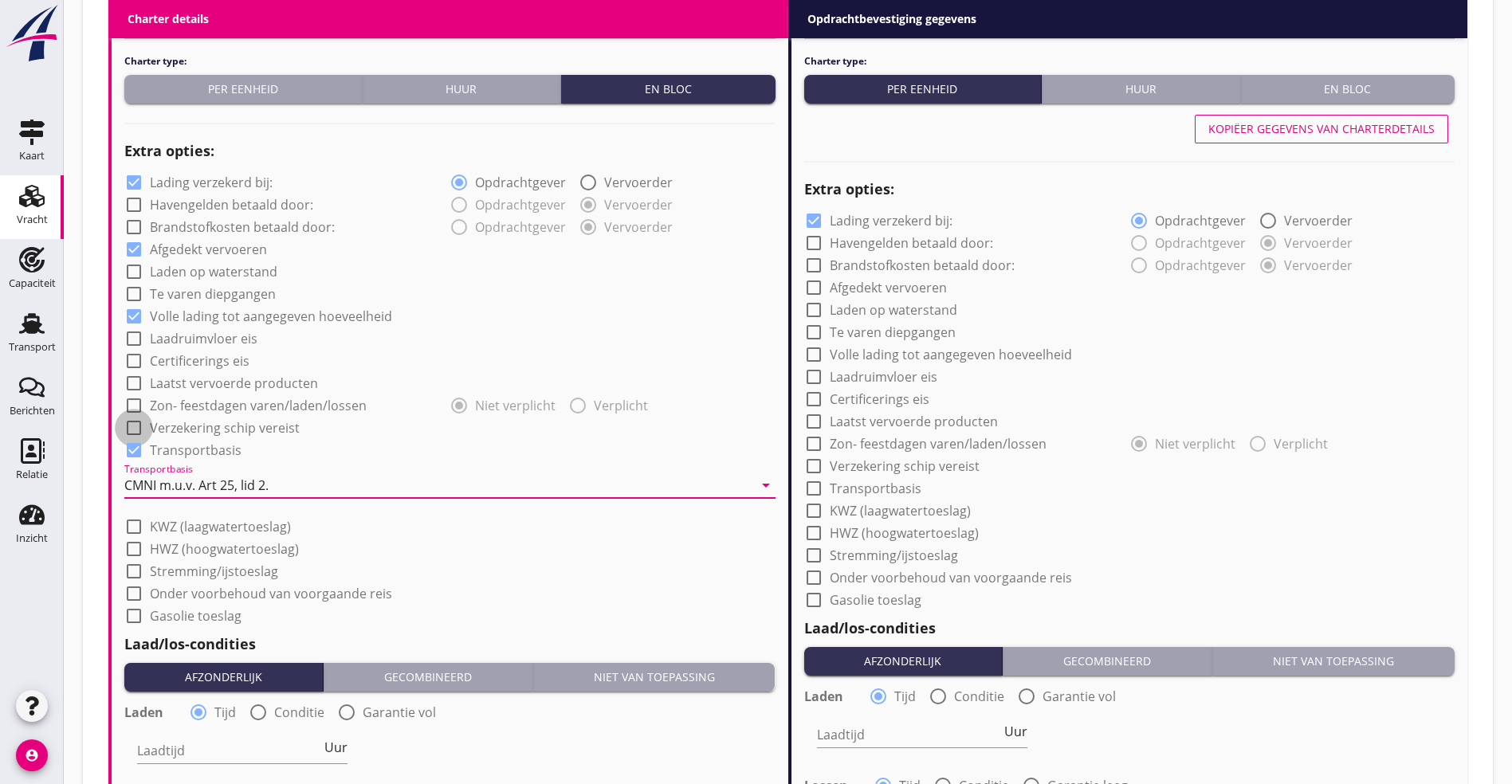
click at [126, 420] on div at bounding box center [134, 428] width 27 height 27
checkbox input "true"
click at [217, 749] on input "Laadtijd" at bounding box center [229, 750] width 184 height 26
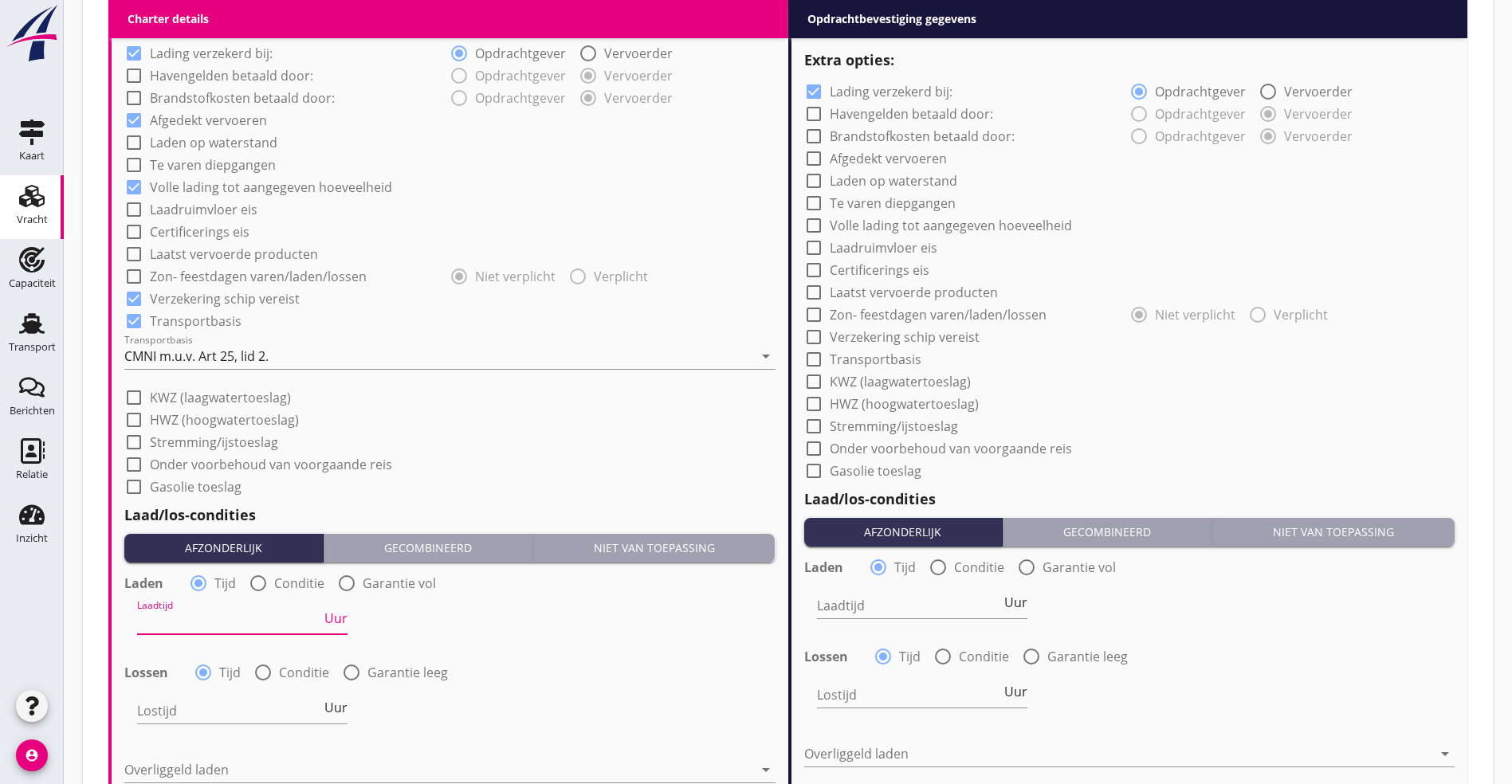
scroll to position [1556, 0]
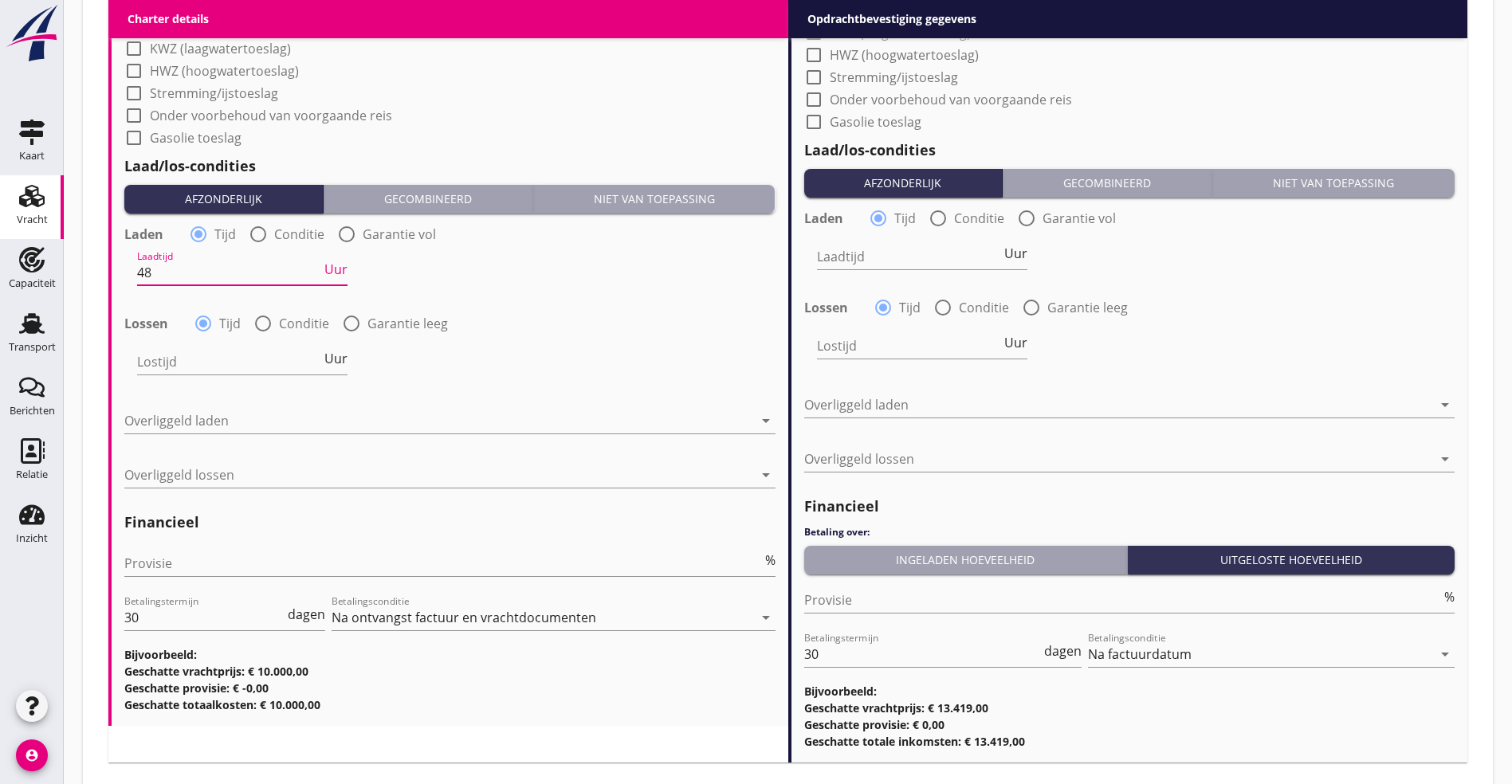
type input "48"
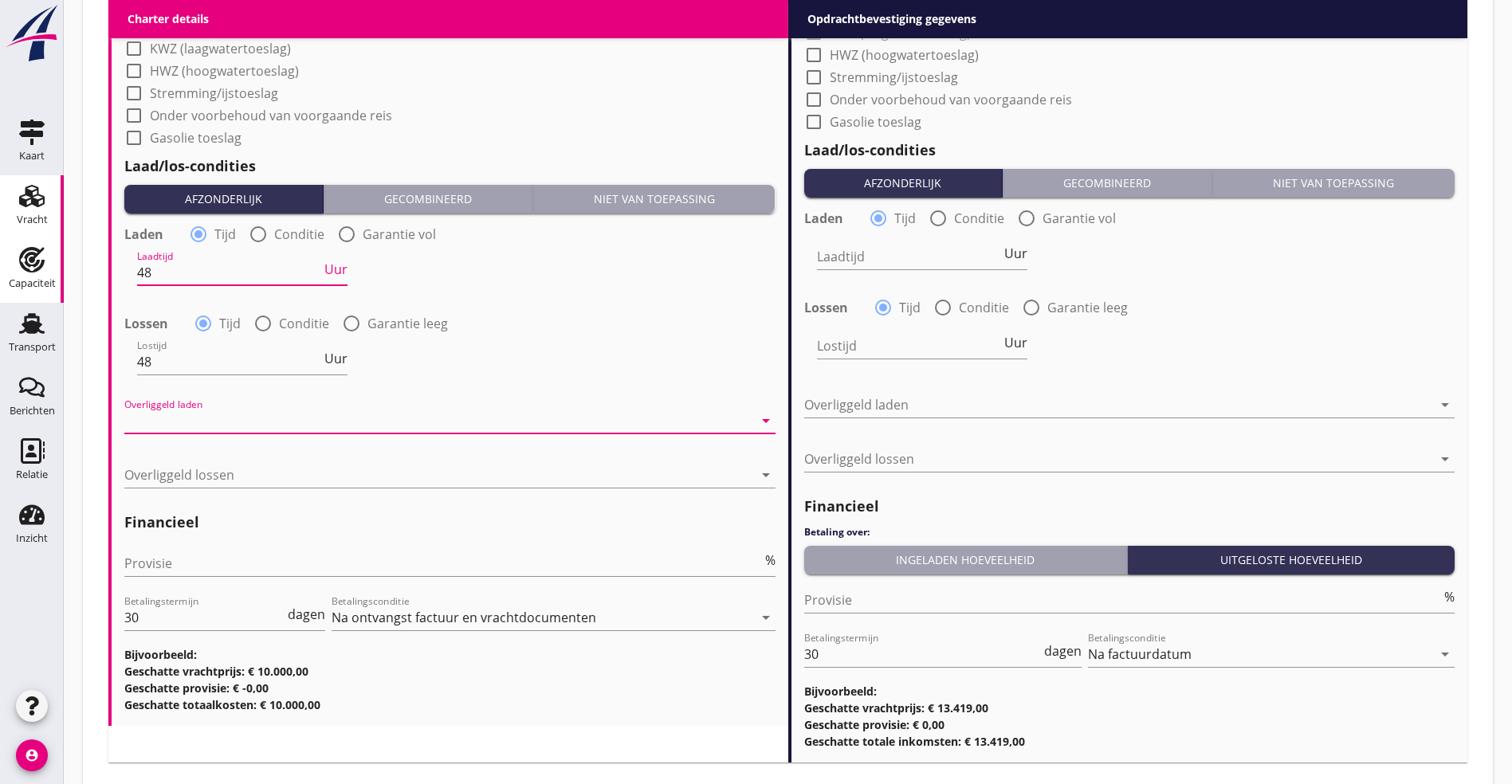
drag, startPoint x: 164, startPoint y: 269, endPoint x: 58, endPoint y: 253, distance: 107.2
type input "24"
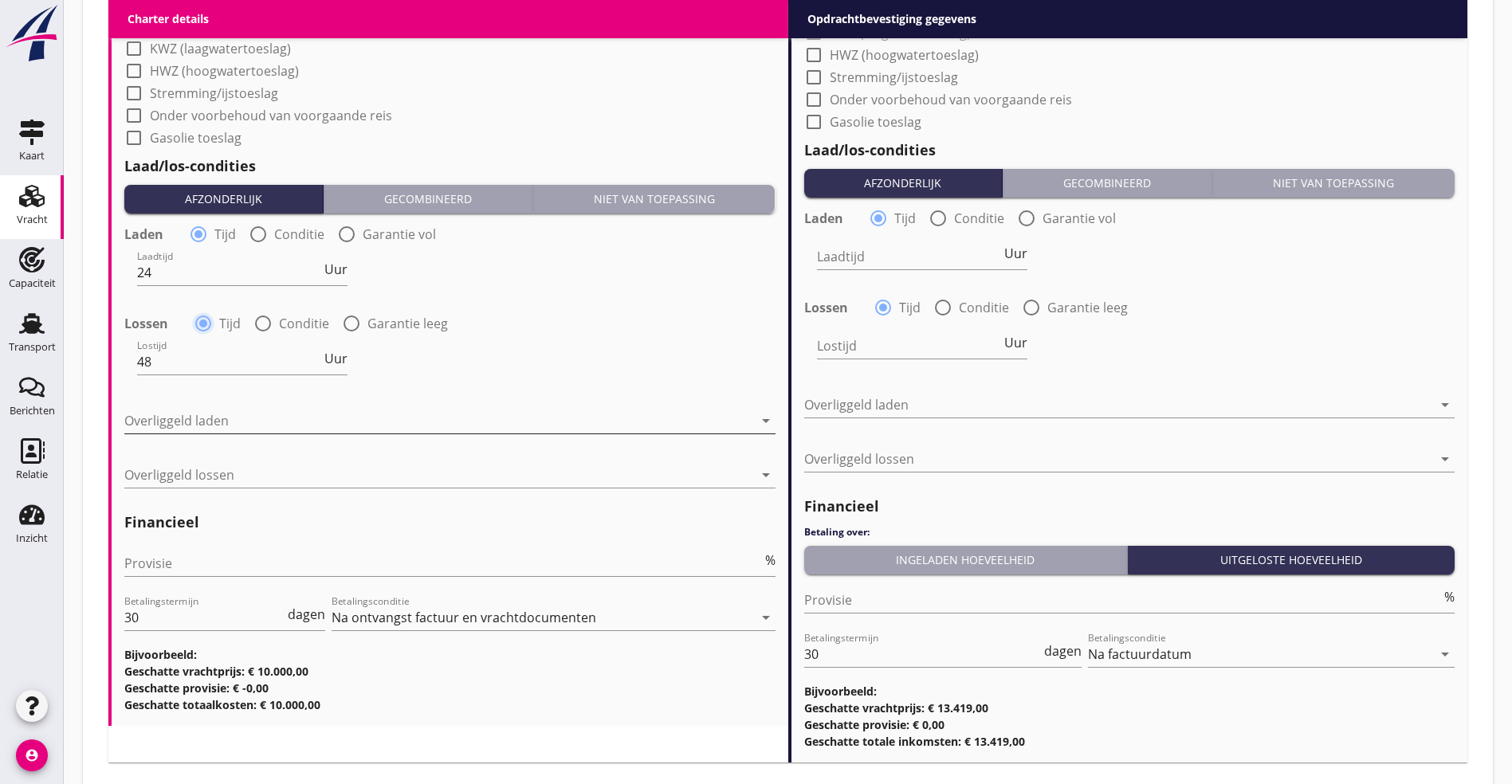
click at [271, 413] on div at bounding box center [439, 420] width 629 height 26
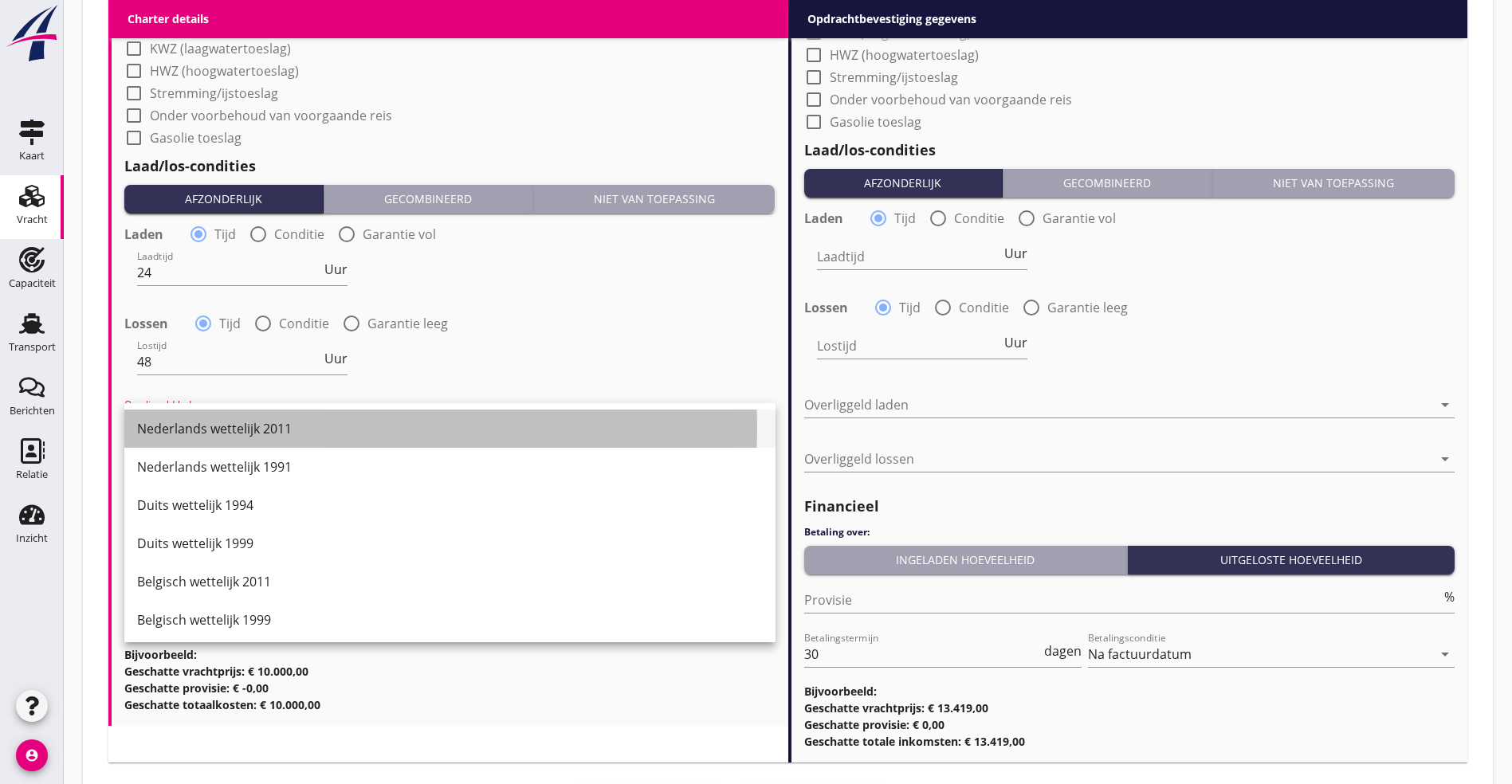
click at [250, 435] on div "Nederlands wettelijk 2011" at bounding box center [449, 429] width 625 height 19
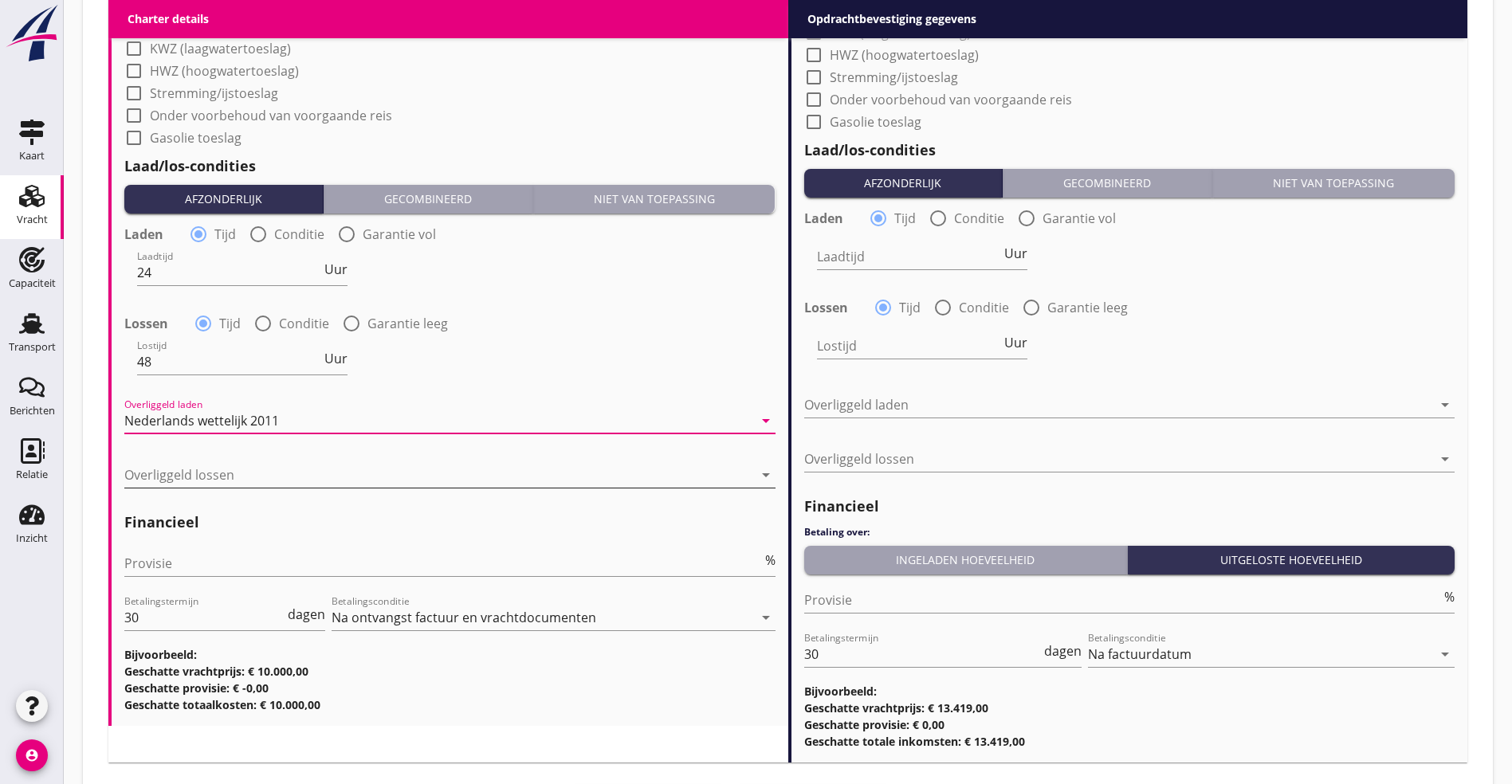
click at [232, 470] on div at bounding box center [439, 475] width 629 height 26
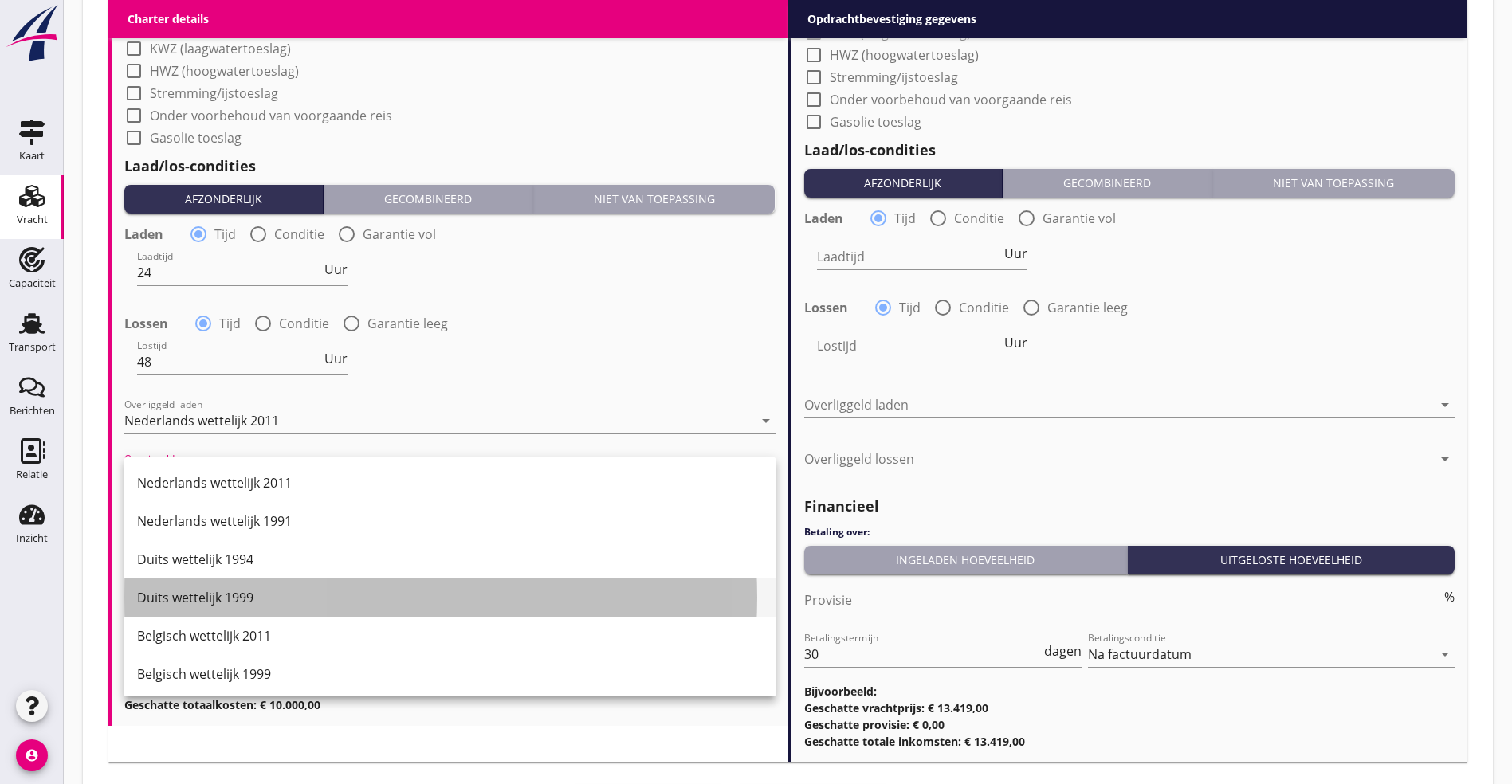
click at [243, 588] on div "Duits wettelijk 1999" at bounding box center [449, 597] width 625 height 19
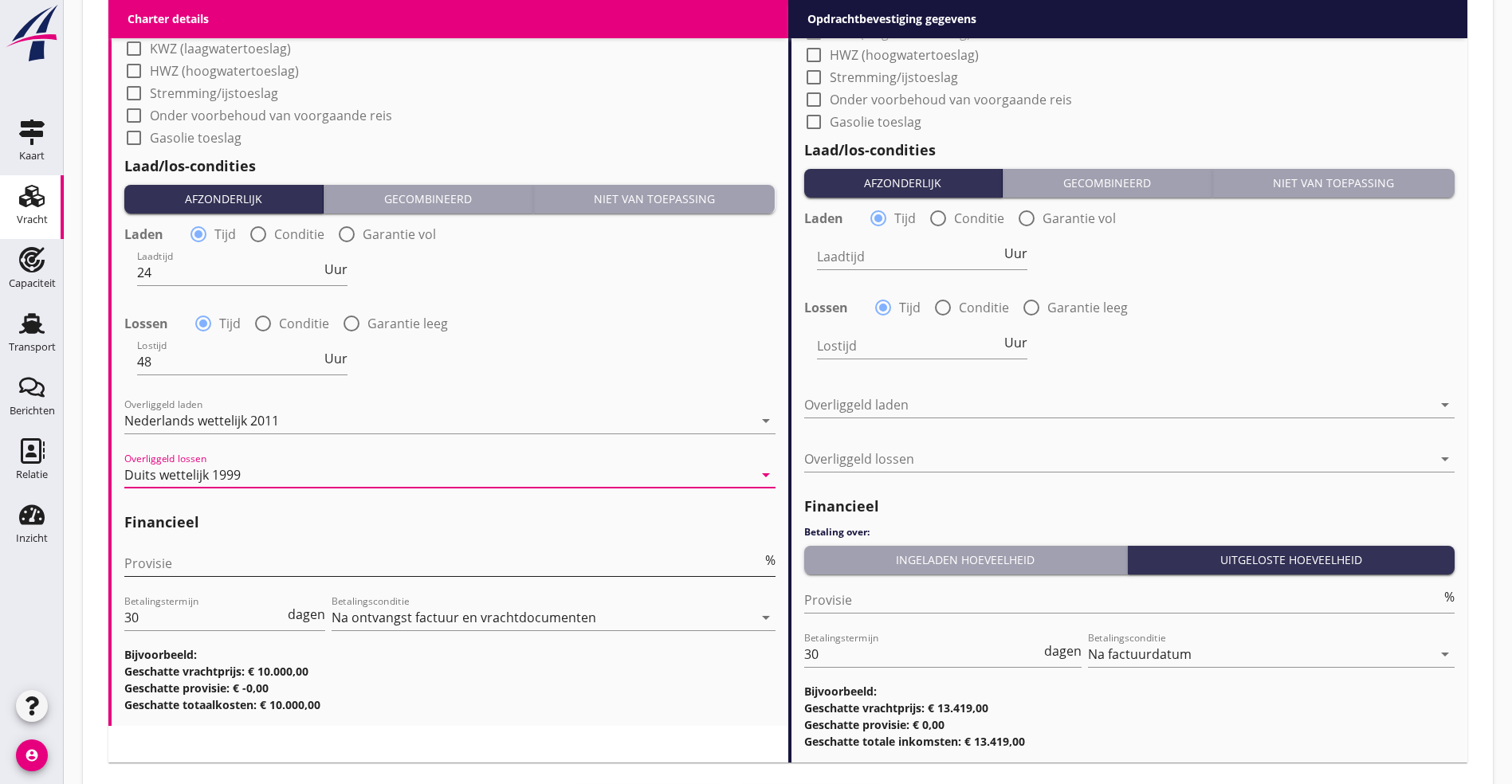
click at [235, 554] on input "Provisie" at bounding box center [443, 563] width 638 height 26
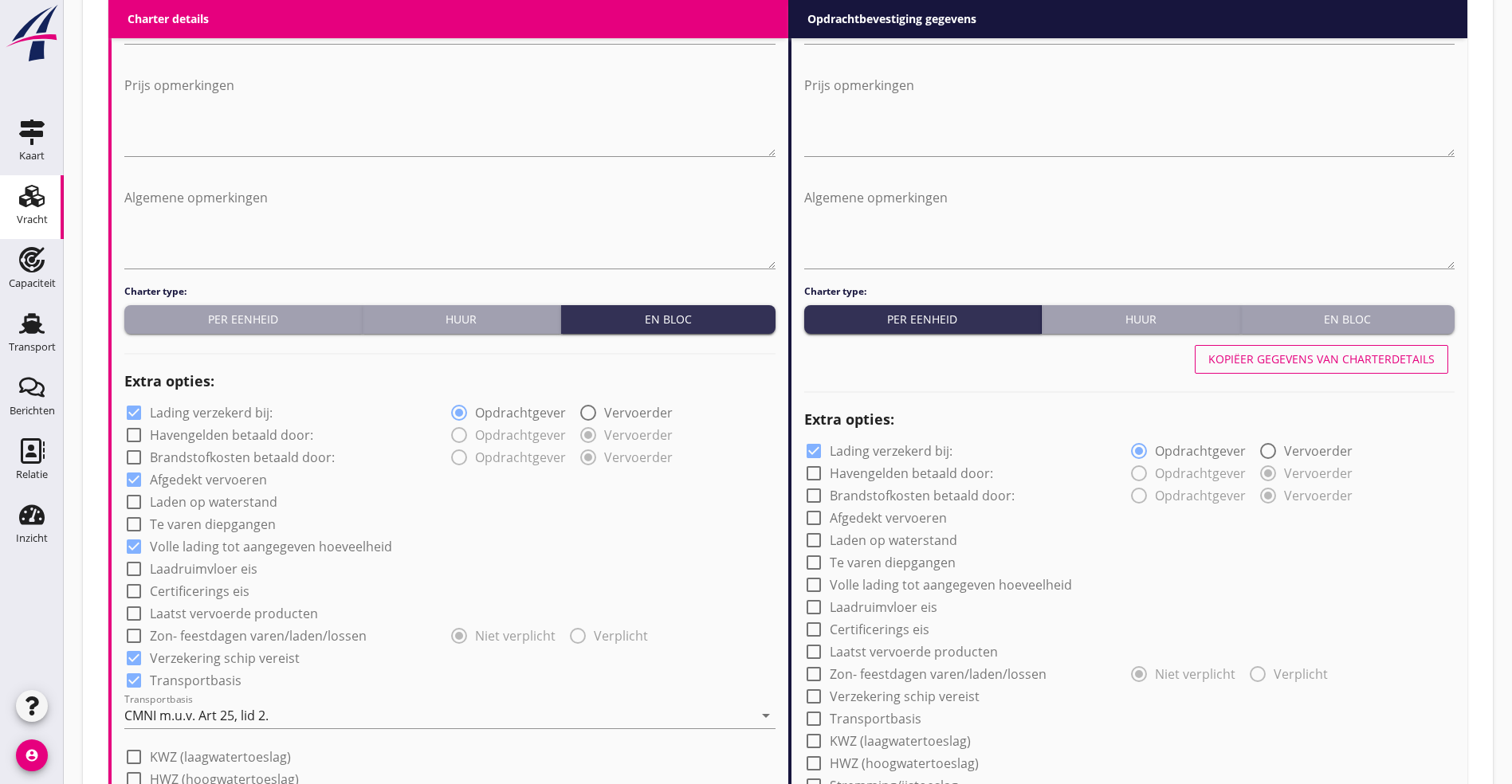
scroll to position [839, 0]
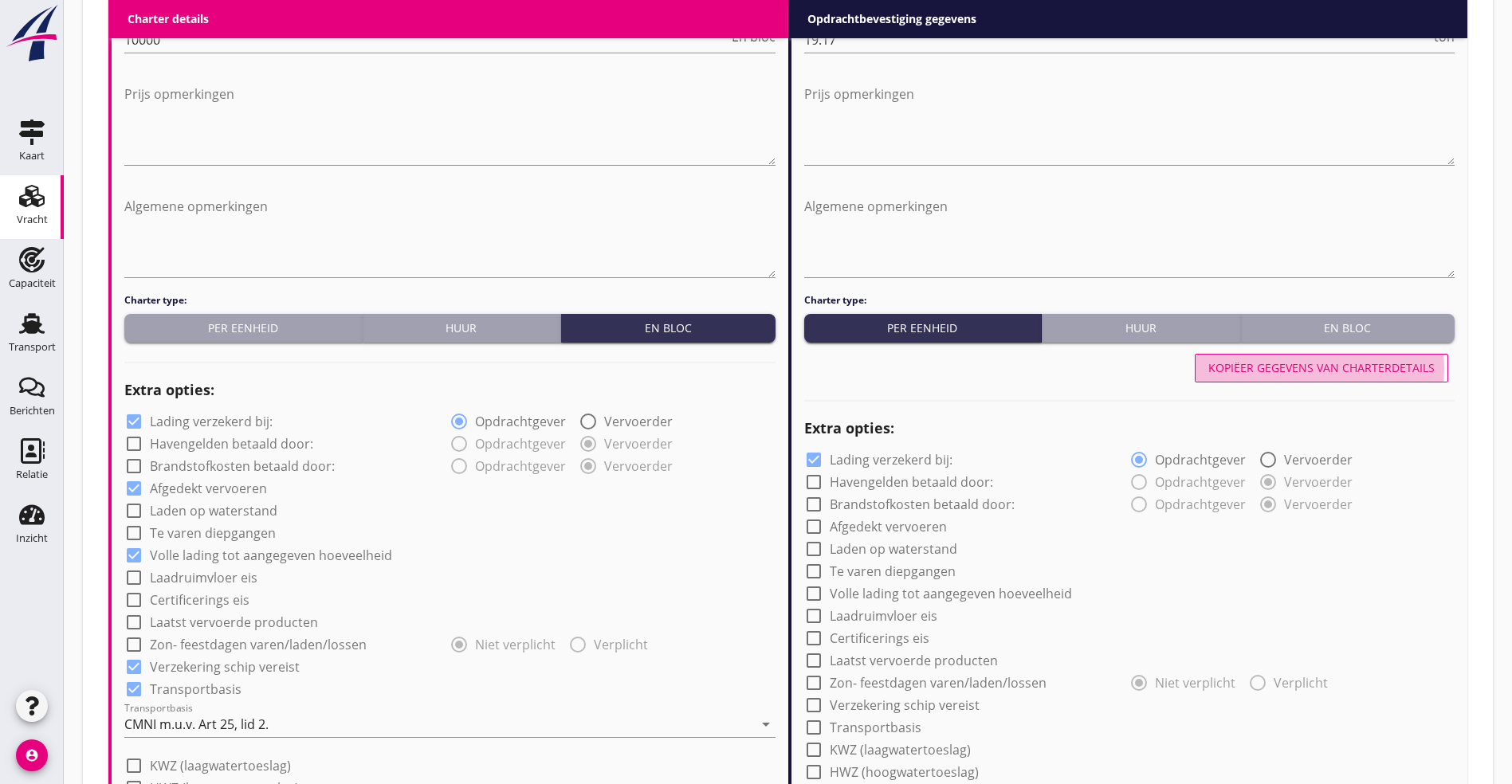
click at [1363, 359] on div "Kopiëer gegevens van charterdetails" at bounding box center [1321, 367] width 226 height 16
checkbox input "true"
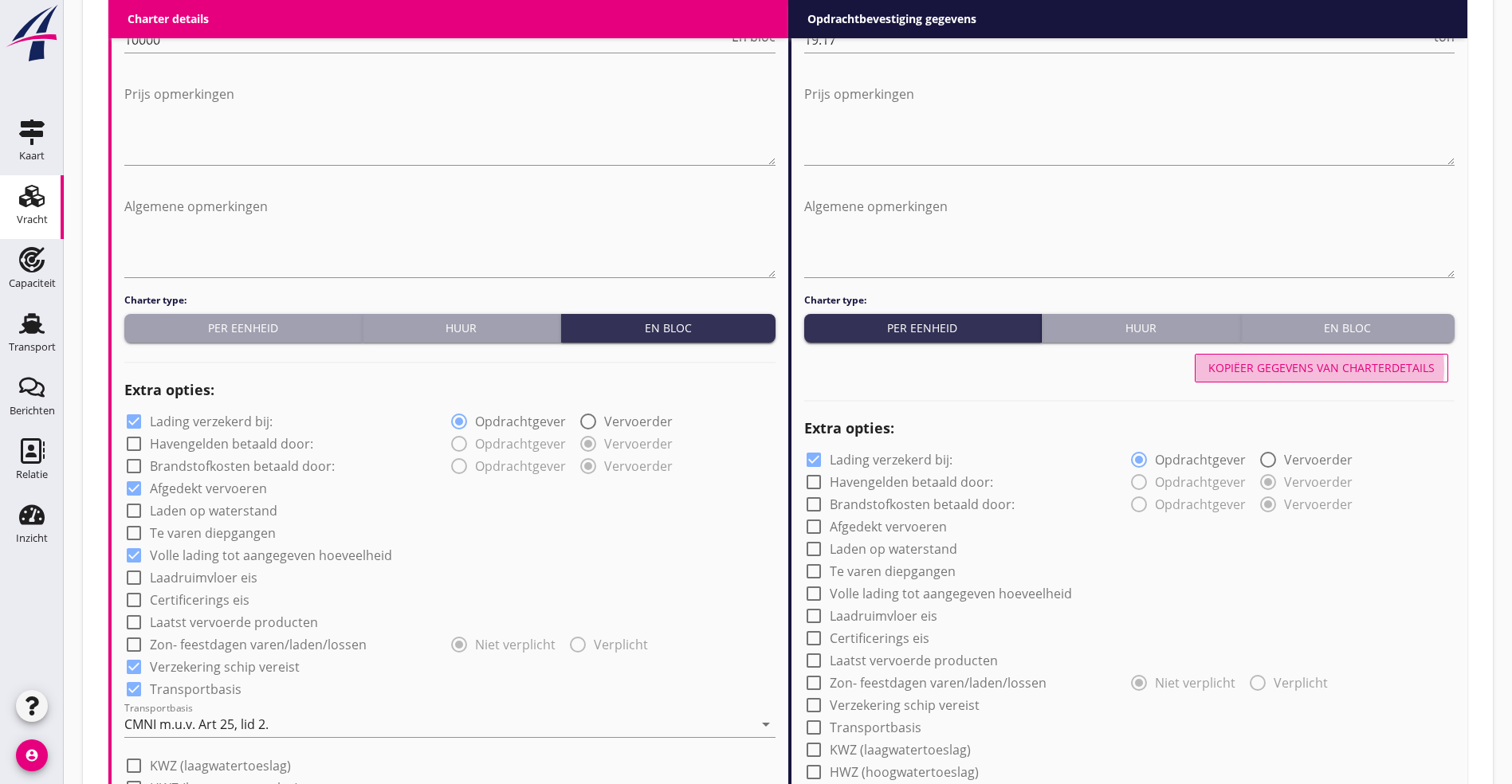
type input "24"
type input "48"
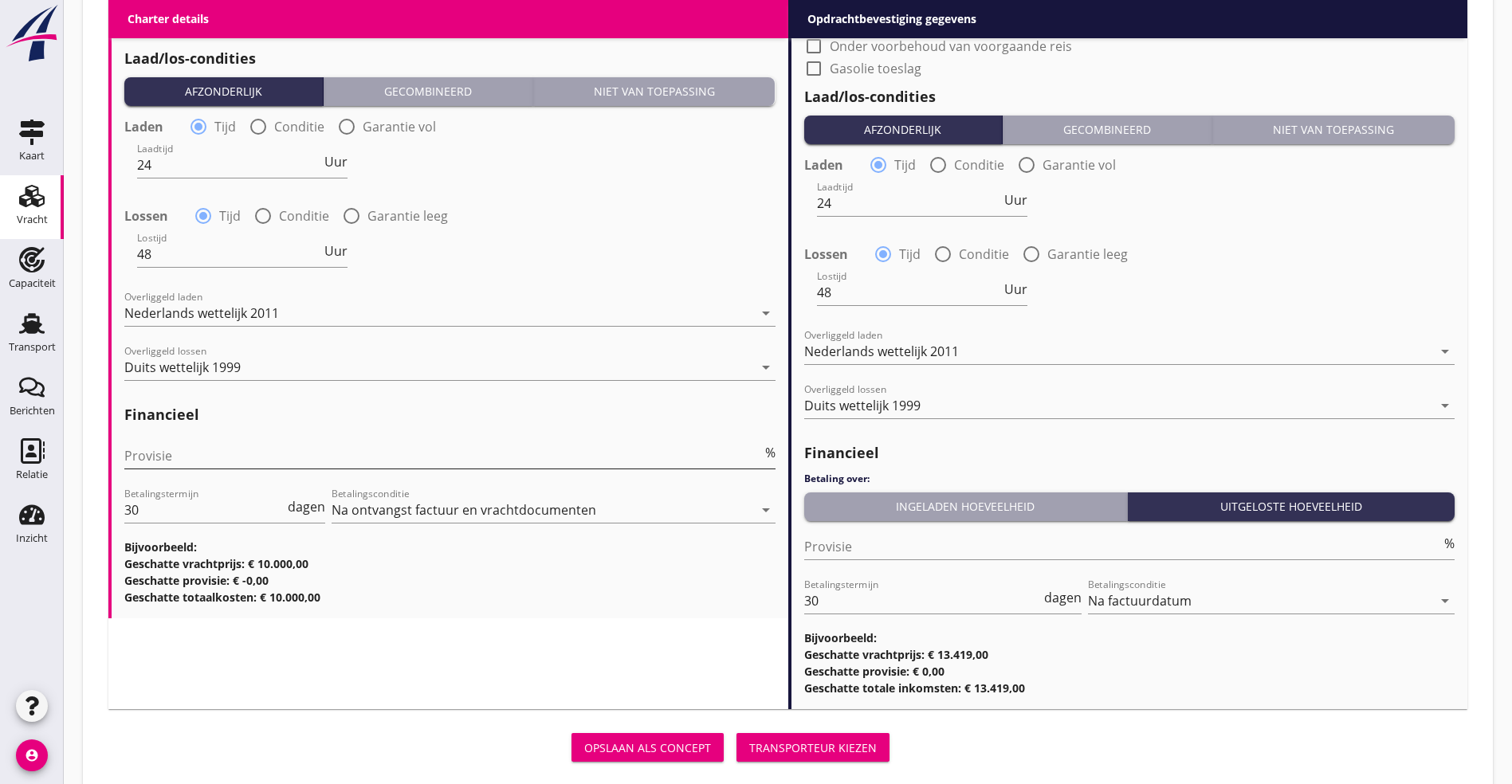
scroll to position [1691, 0]
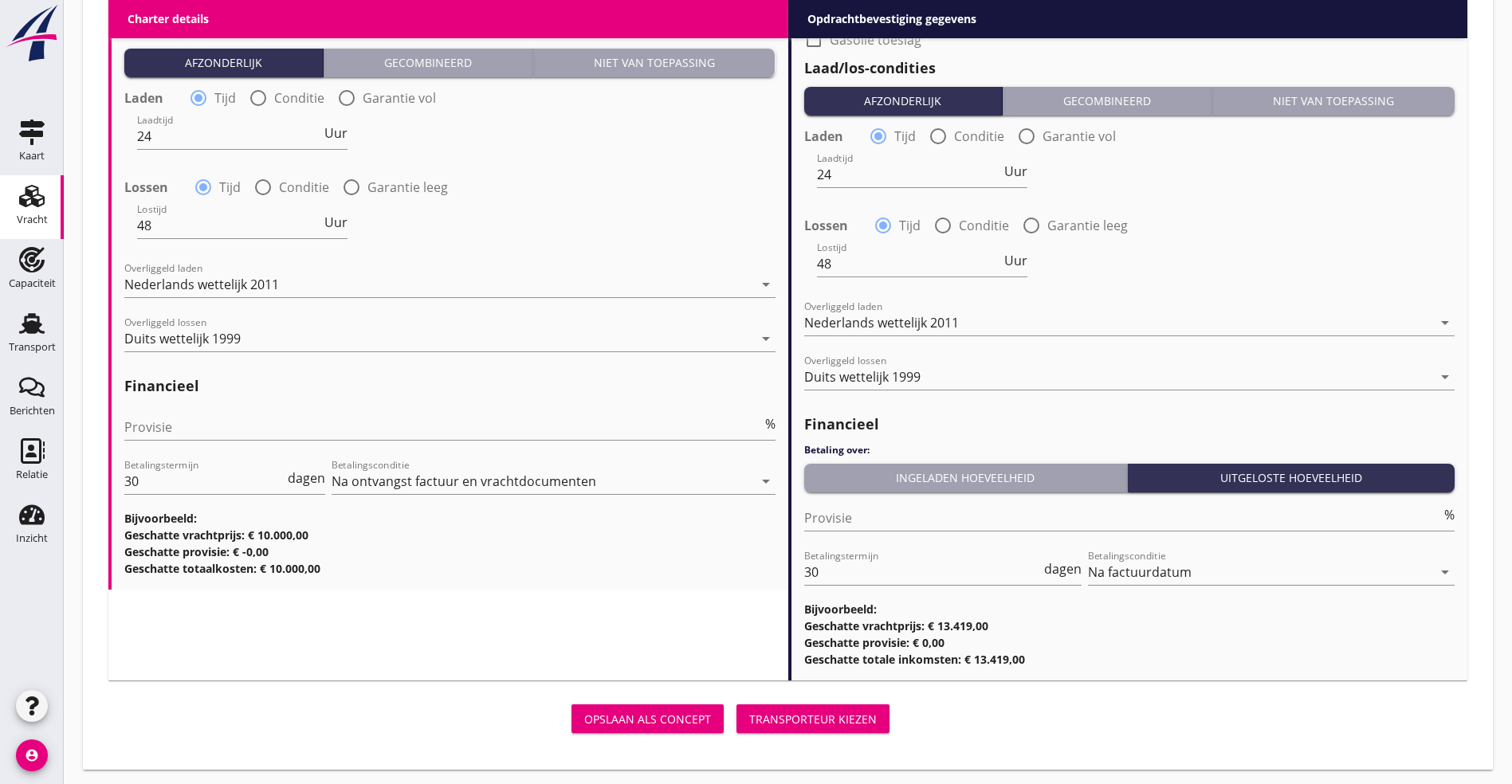
click at [749, 710] on div "Transporteur kiezen" at bounding box center [812, 718] width 127 height 16
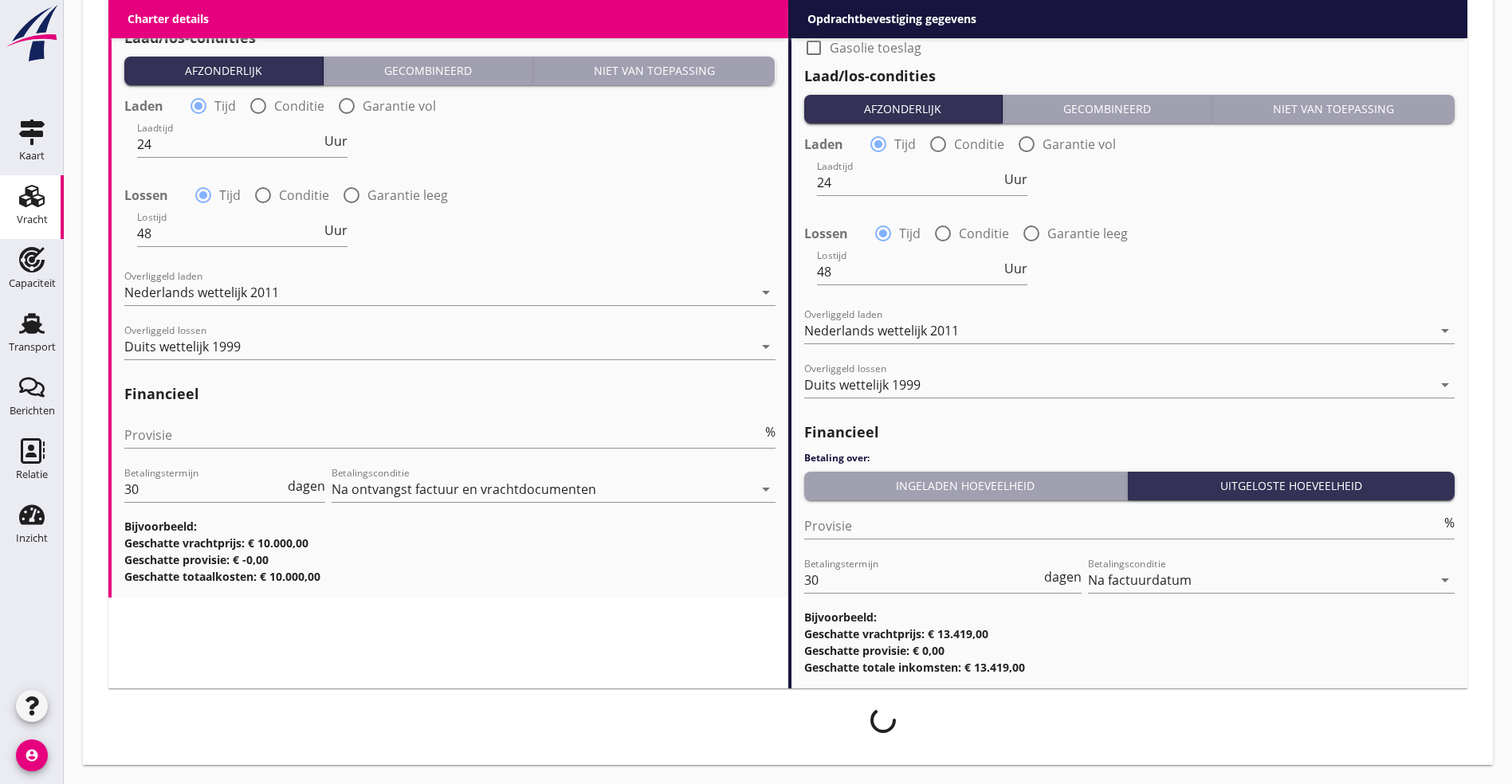
scroll to position [1679, 0]
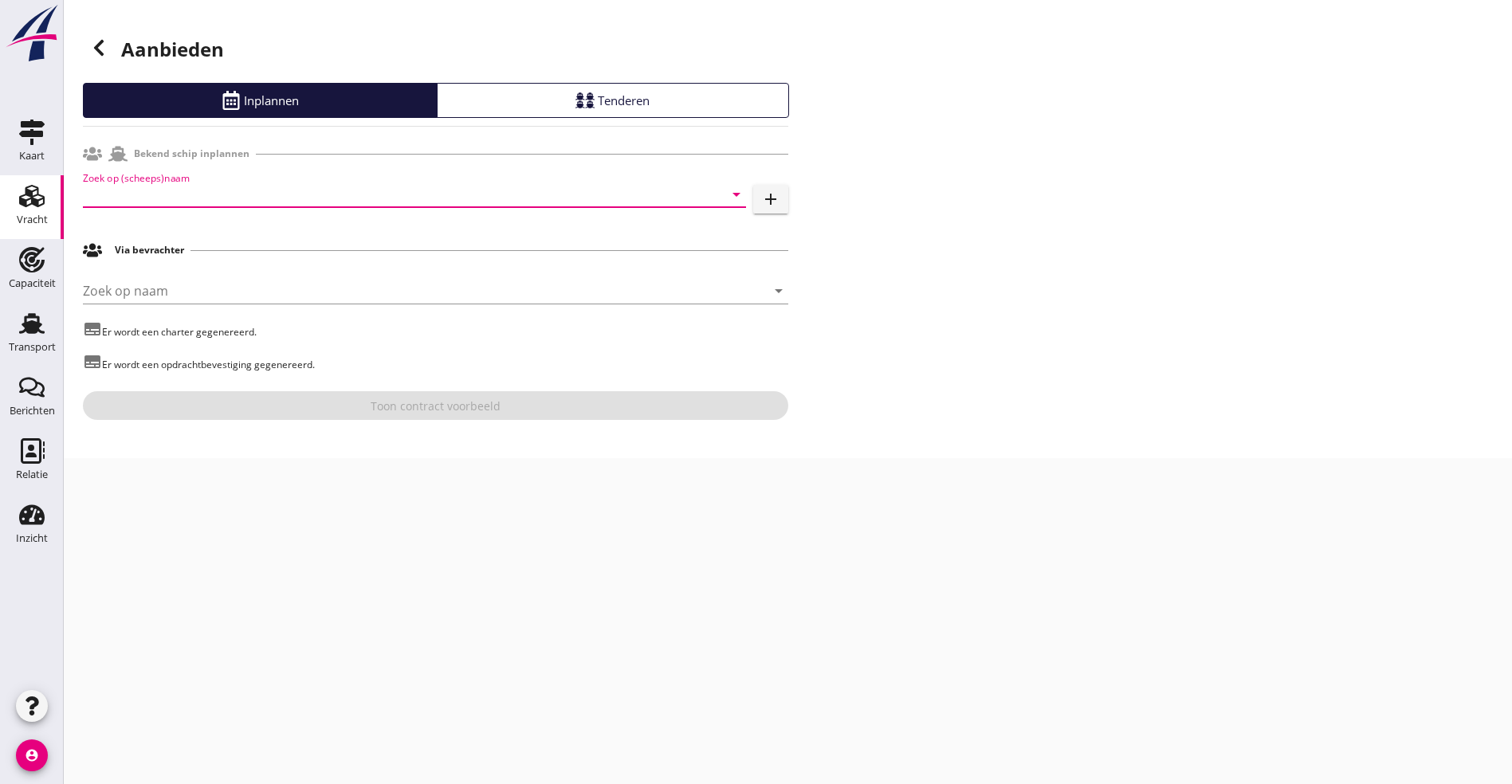
click at [221, 188] on input "Zoek op (scheeps)naam" at bounding box center [393, 194] width 619 height 26
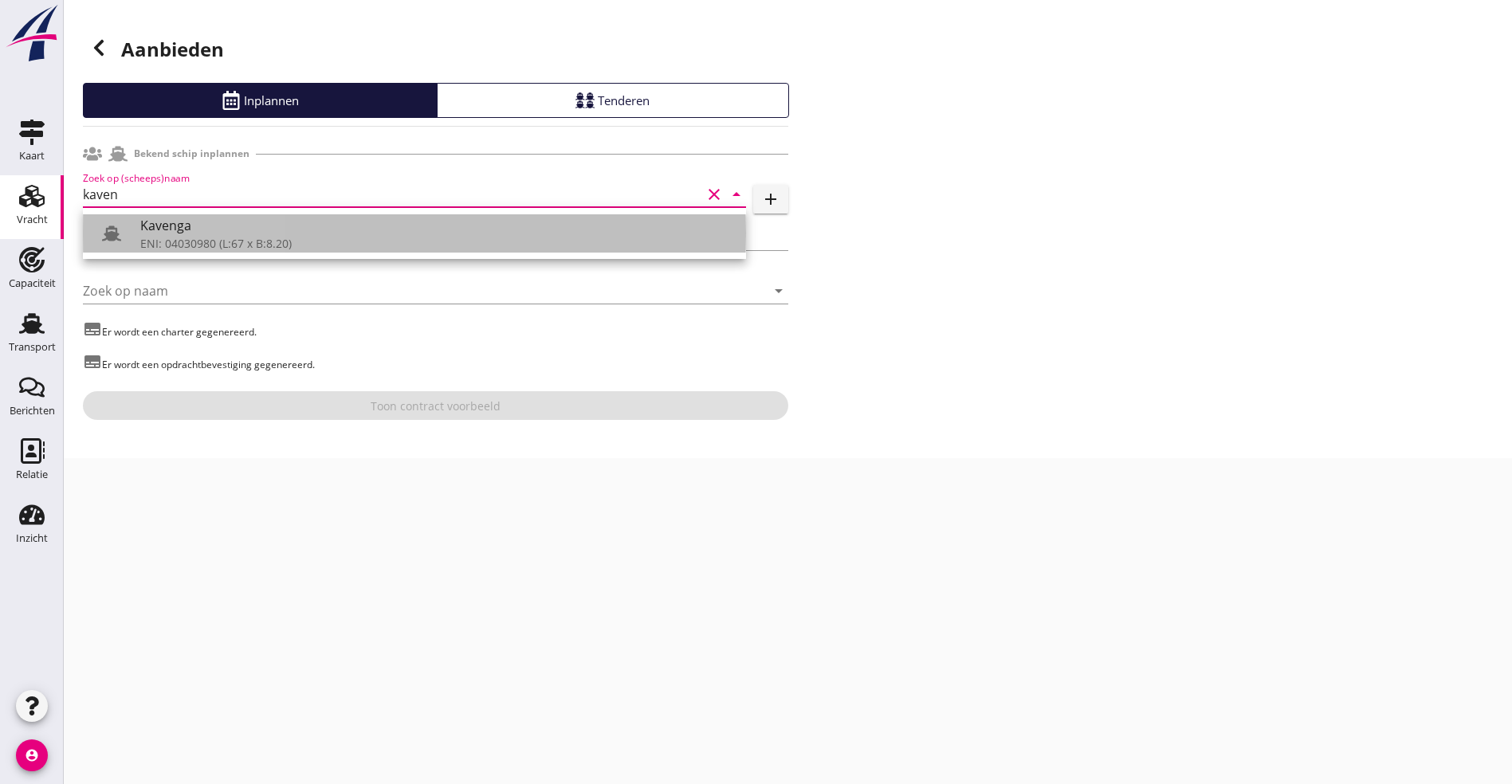
click at [175, 218] on div "Kavenga" at bounding box center [436, 226] width 593 height 19
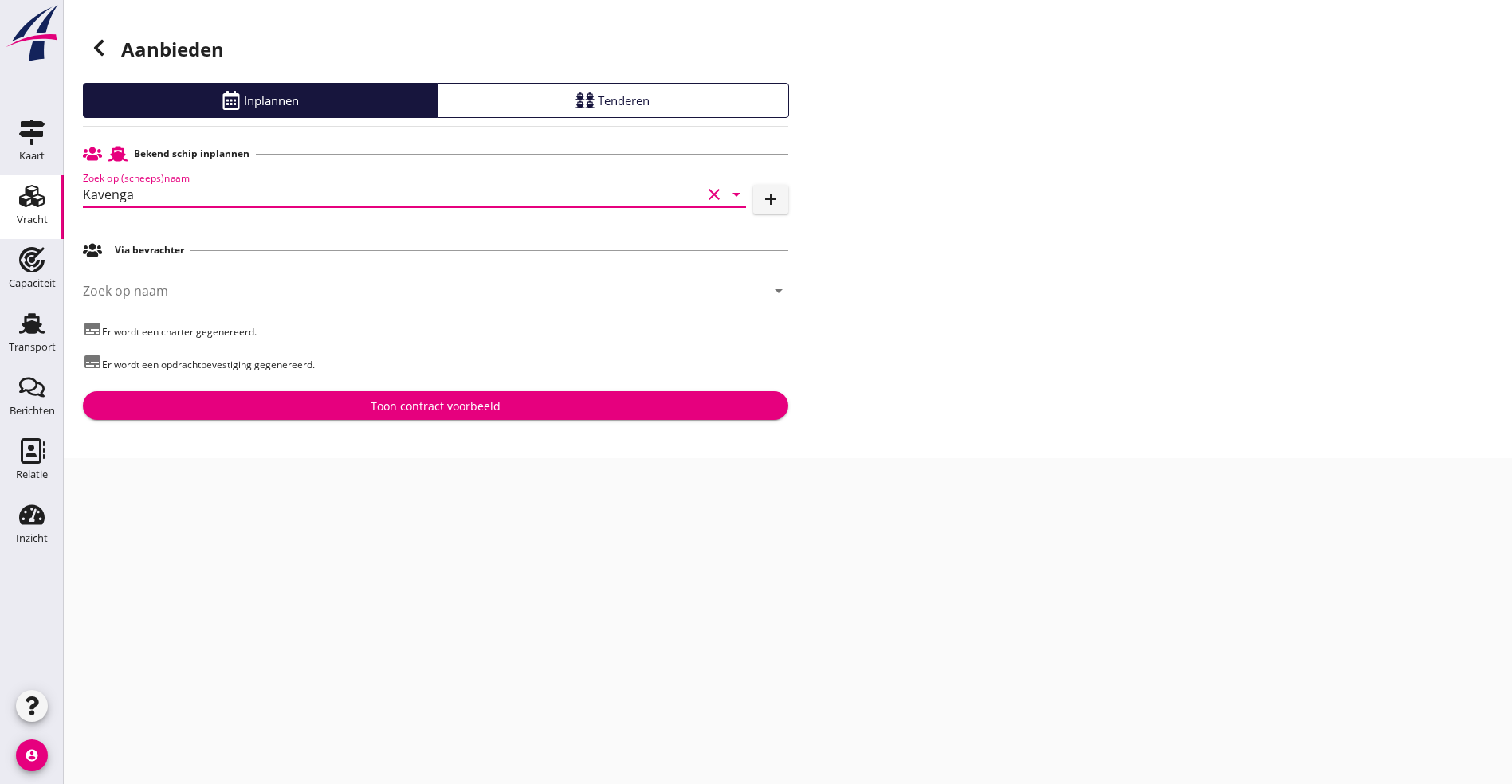
type input "Kavenga"
click at [408, 395] on button "Toon contract voorbeeld" at bounding box center [436, 406] width 706 height 29
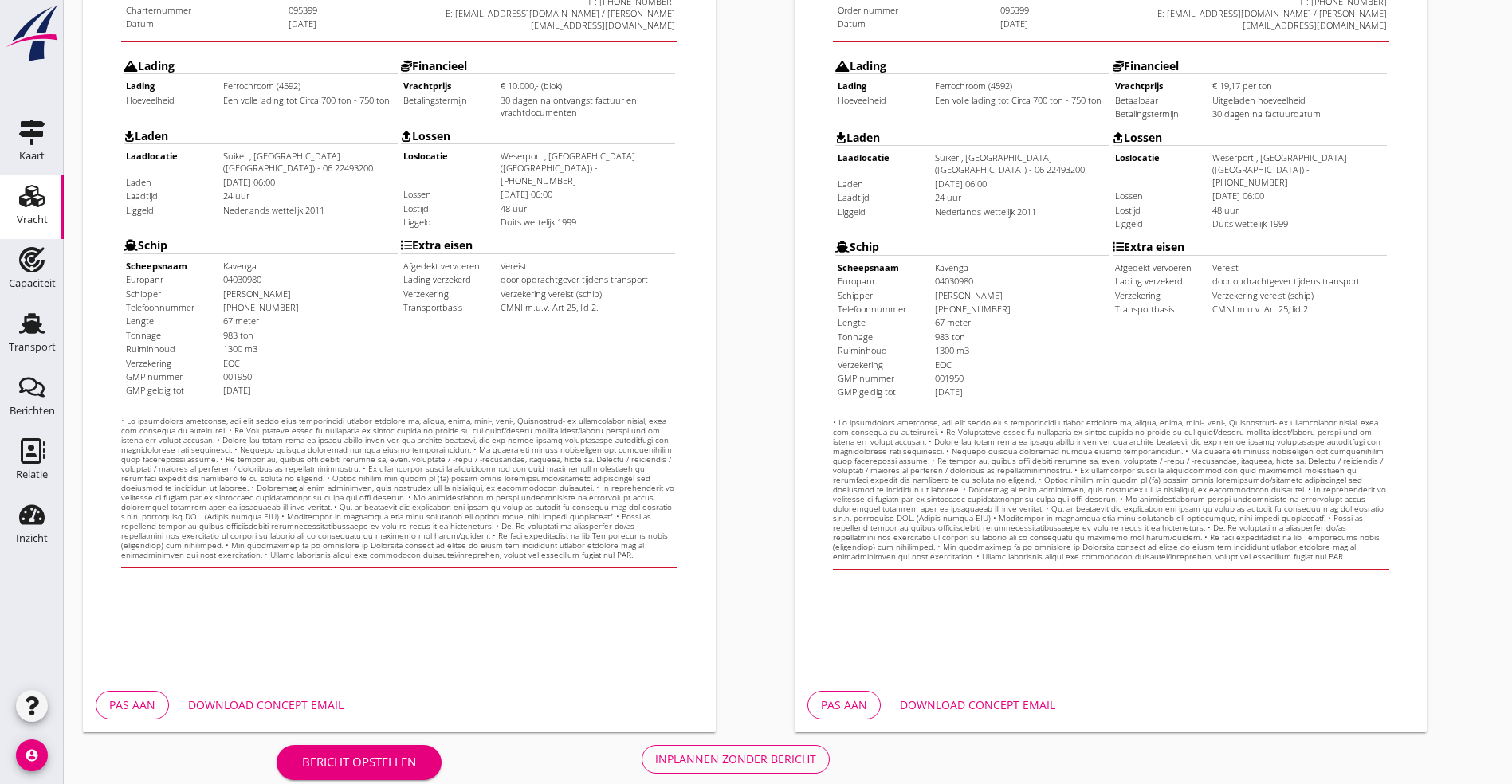
scroll to position [396, 0]
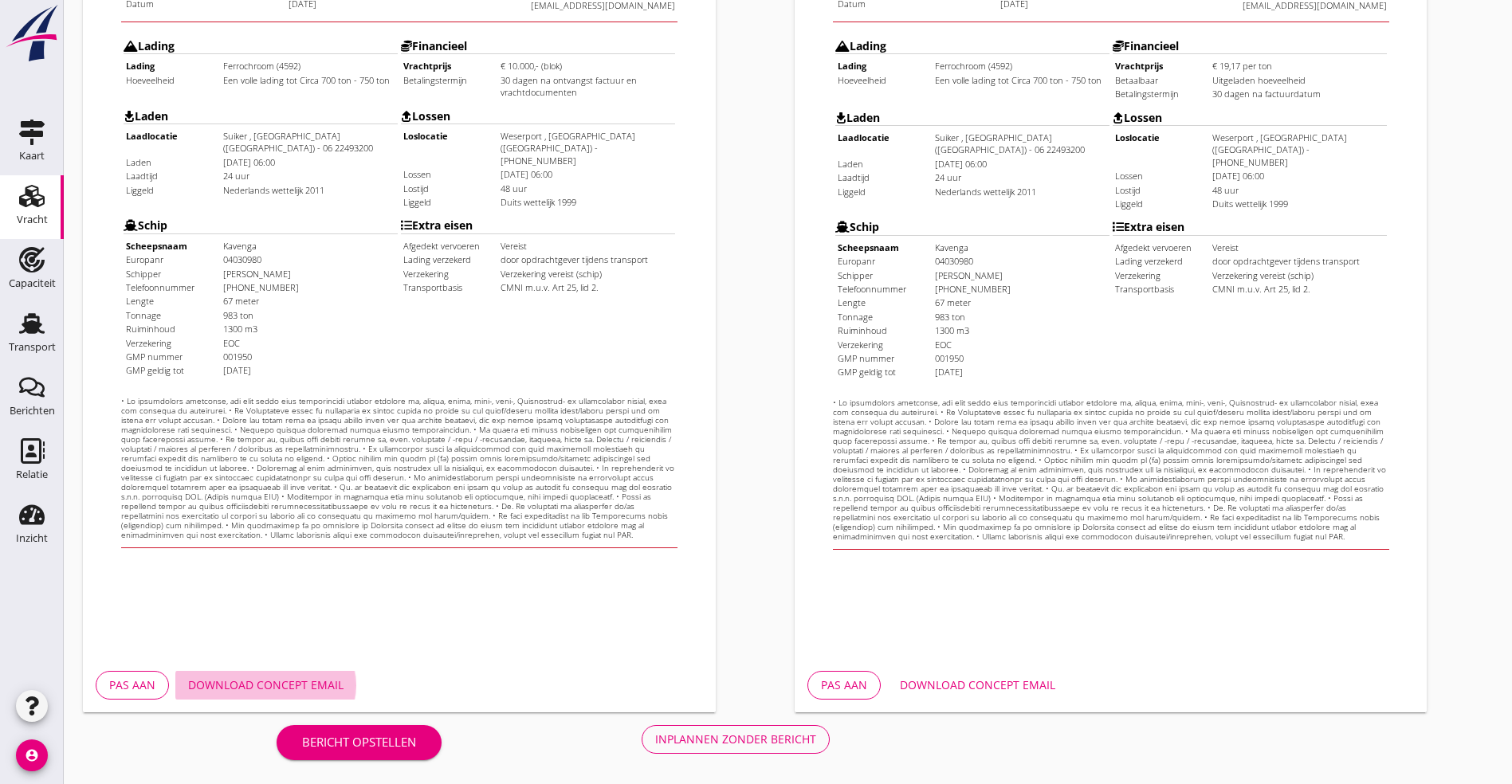
click at [299, 681] on div "Download concept email" at bounding box center [265, 684] width 155 height 16
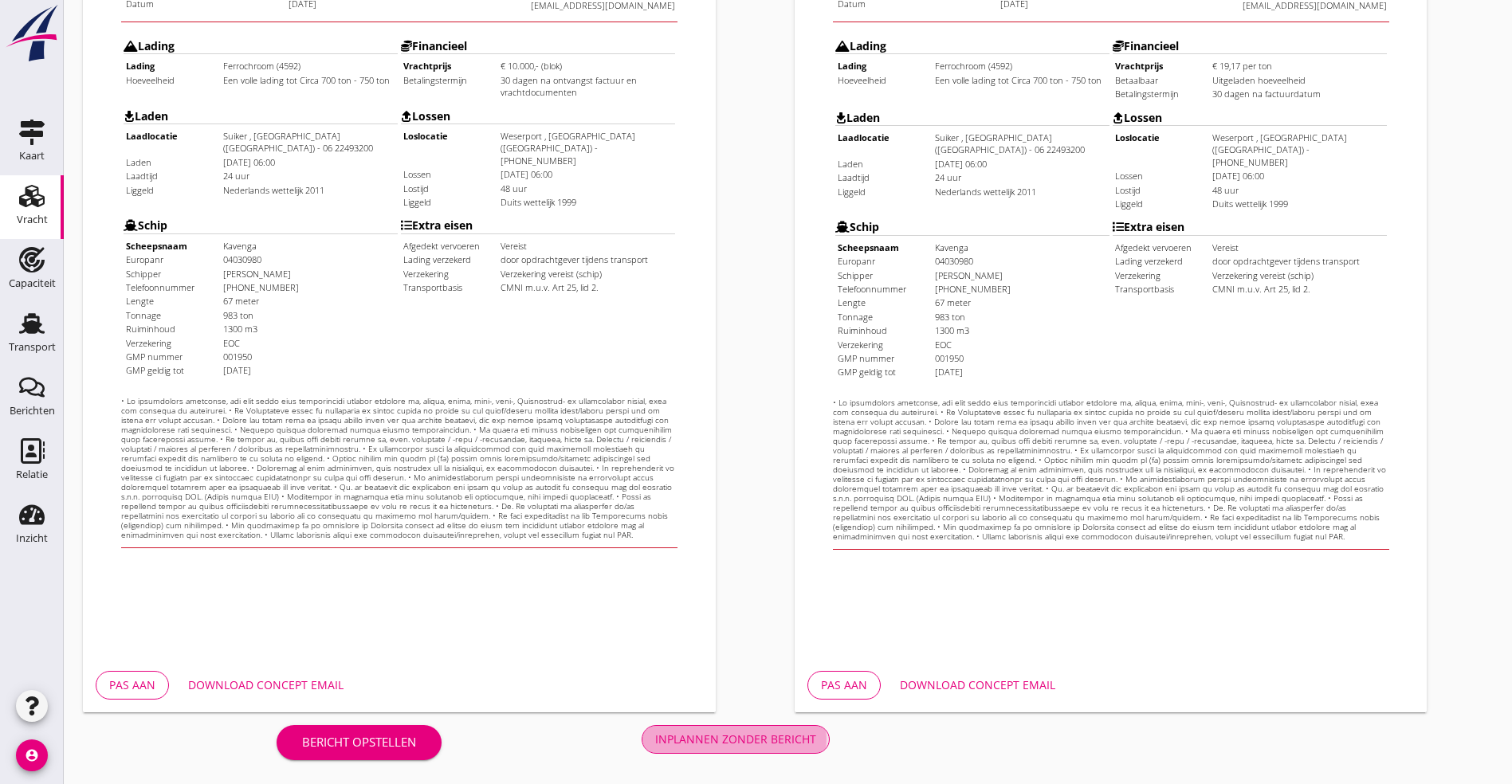
click at [642, 747] on button "Inplannen zonder bericht" at bounding box center [735, 739] width 188 height 29
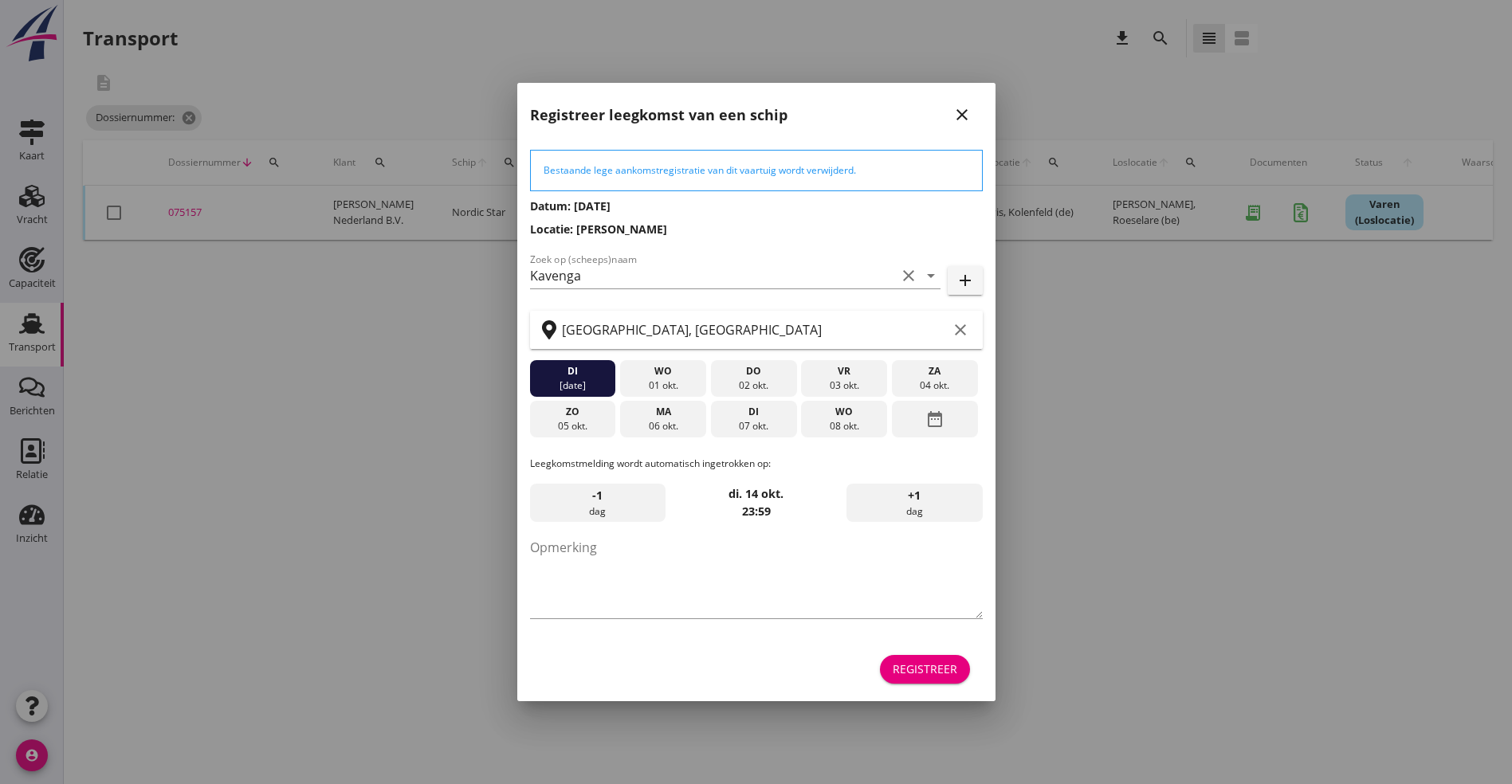
click at [930, 663] on div "Registreer" at bounding box center [924, 668] width 64 height 16
click at [920, 658] on button "Registreer" at bounding box center [925, 669] width 90 height 29
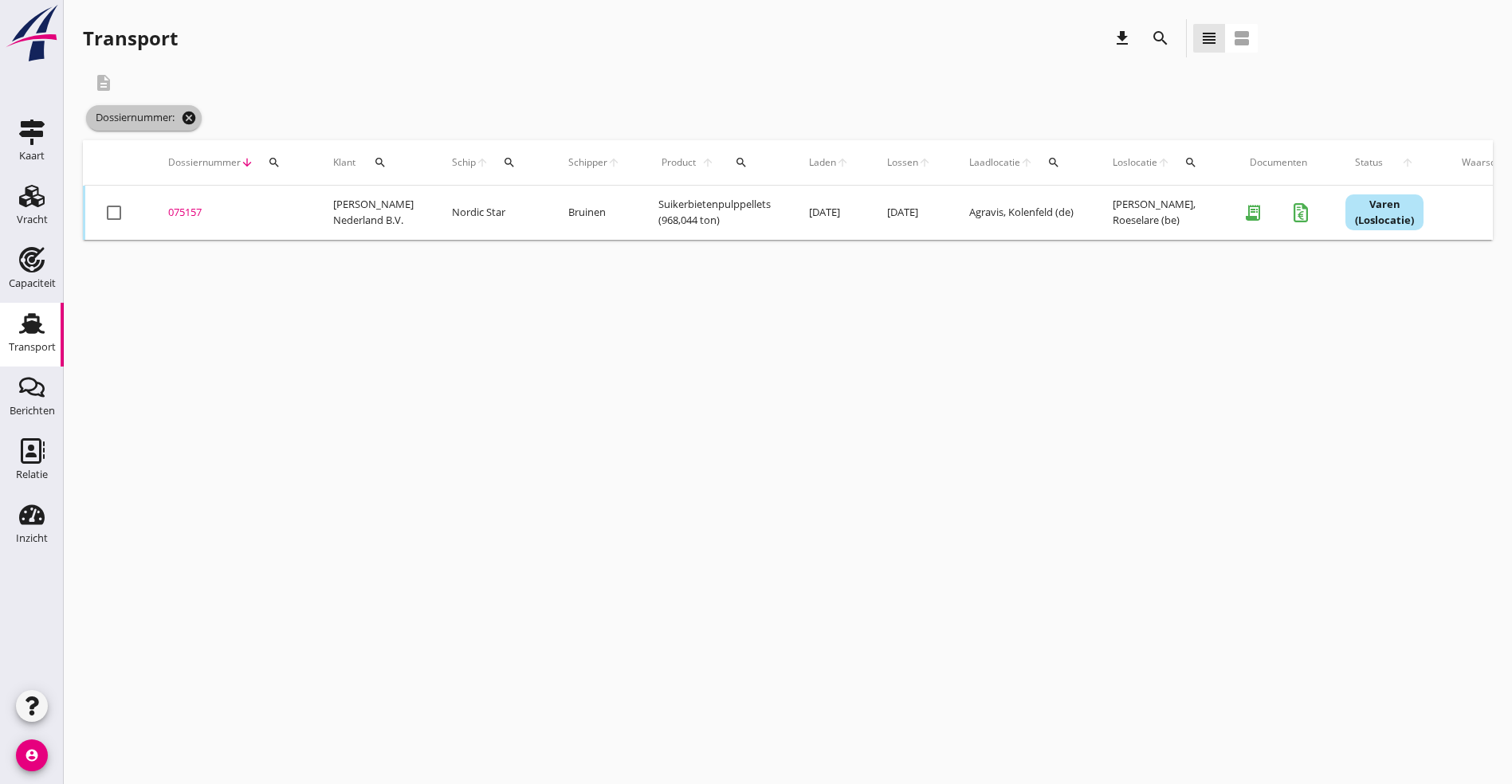
click at [192, 117] on icon "cancel" at bounding box center [189, 118] width 16 height 16
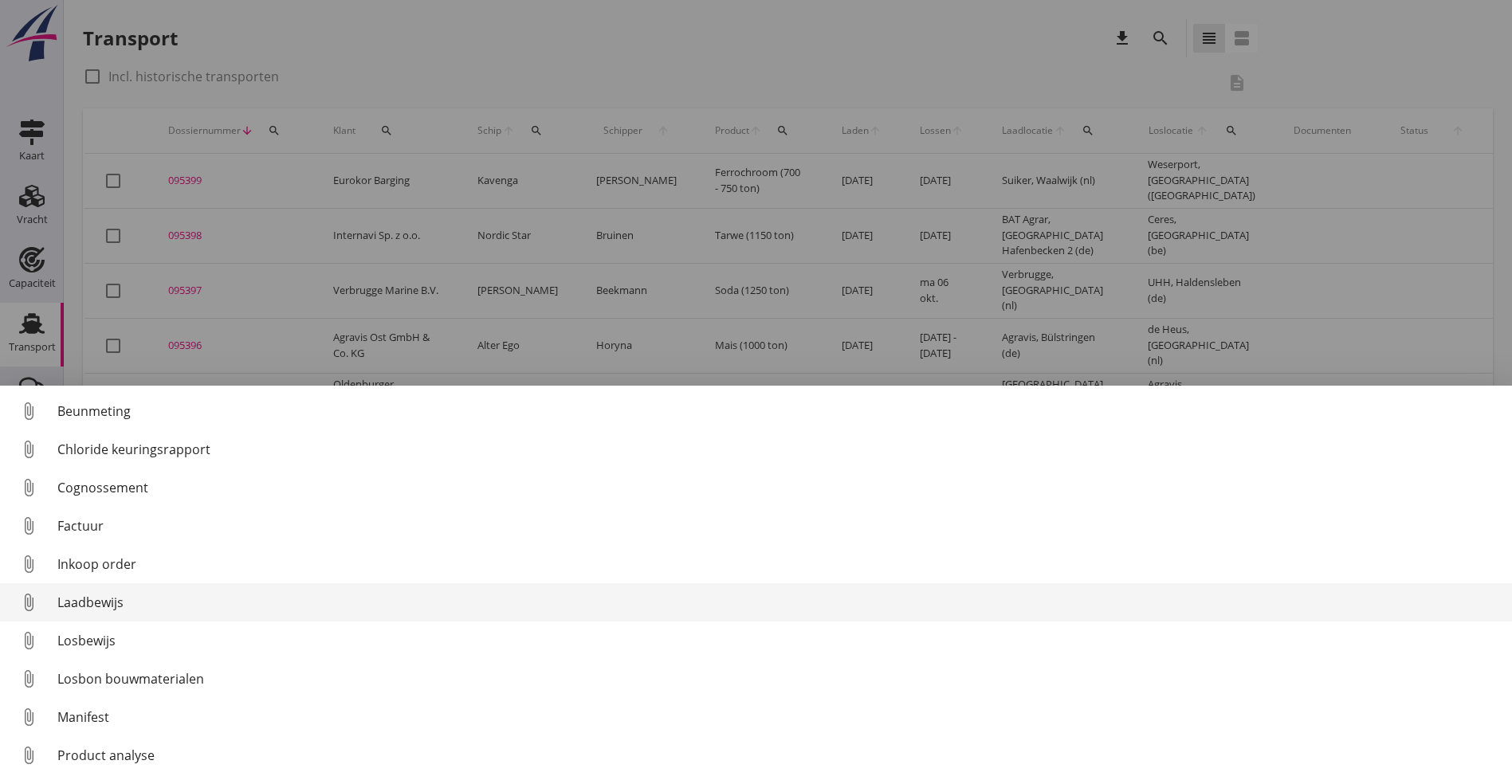
click at [94, 600] on div "Laadbewijs" at bounding box center [779, 602] width 1442 height 19
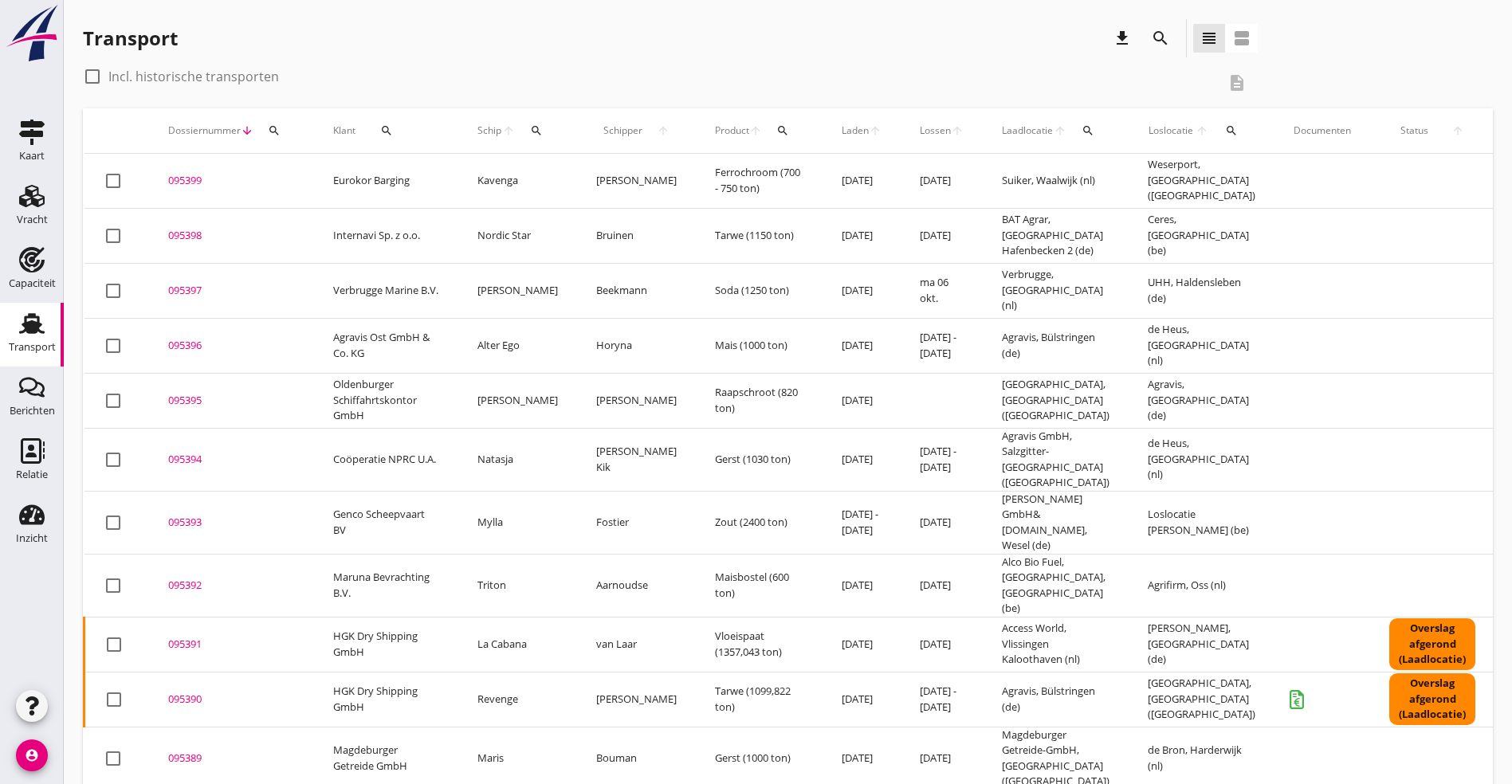
click at [183, 637] on div "095391" at bounding box center [232, 644] width 126 height 16
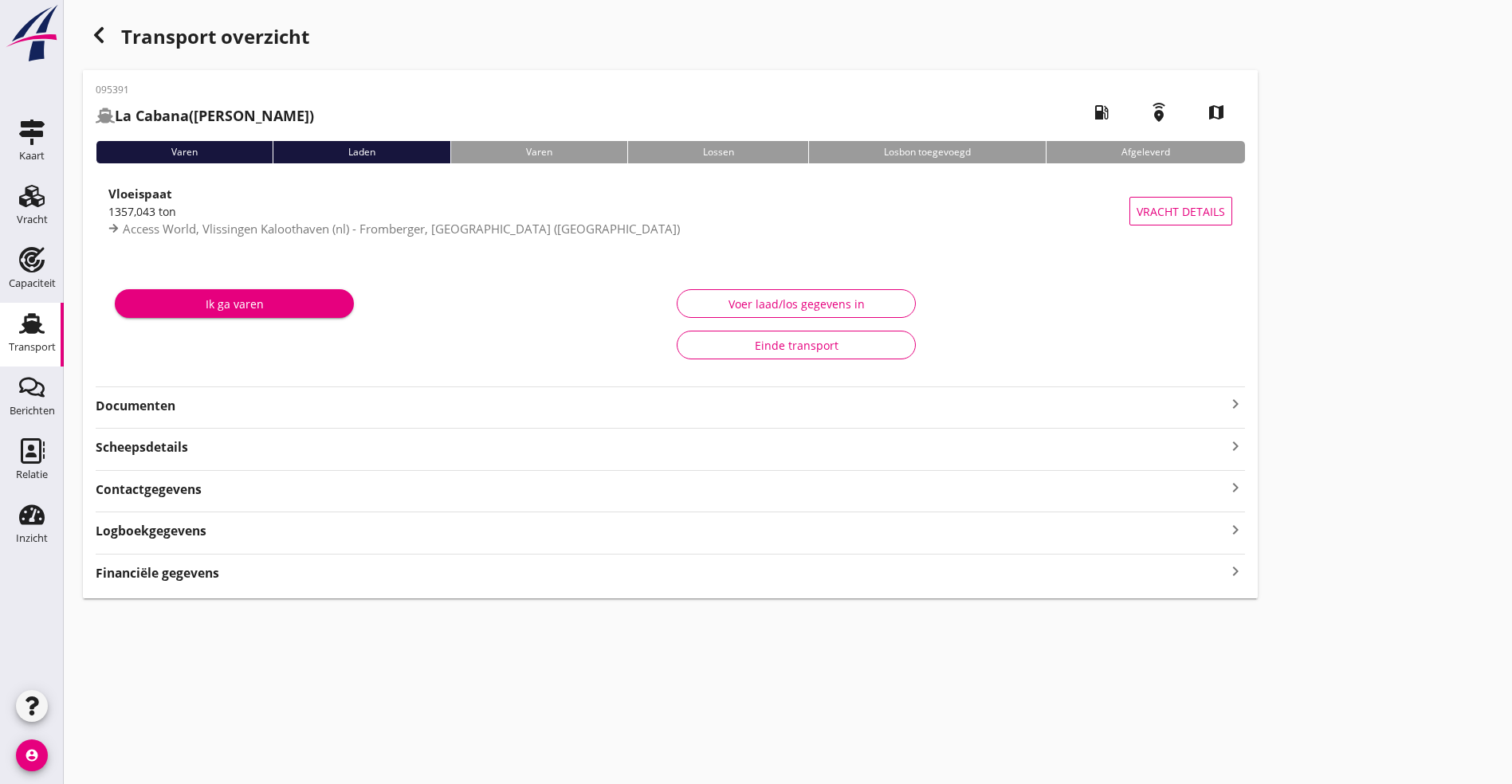
click at [172, 529] on strong "Logboekgegevens" at bounding box center [151, 530] width 111 height 18
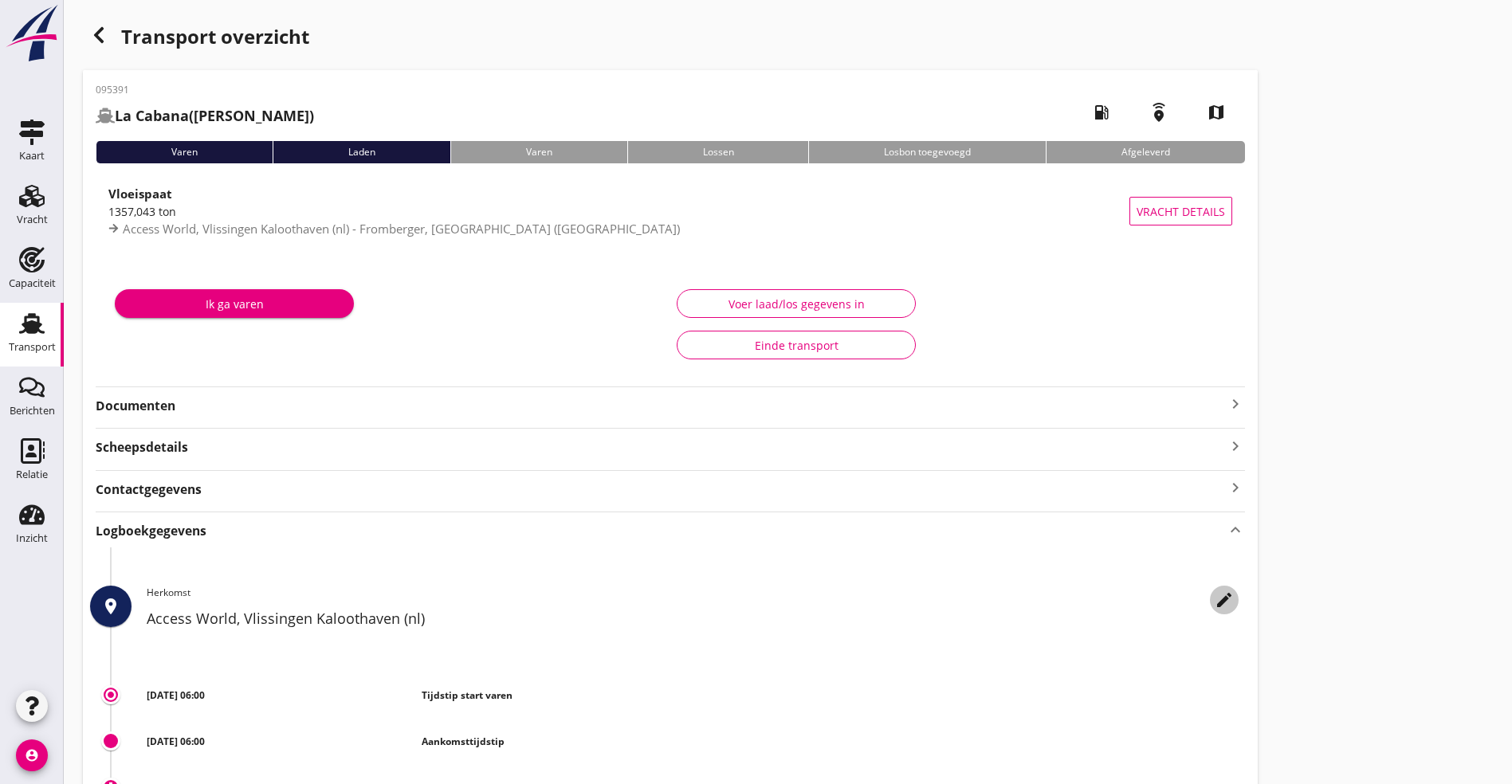
click at [1215, 593] on icon "edit" at bounding box center [1225, 600] width 19 height 19
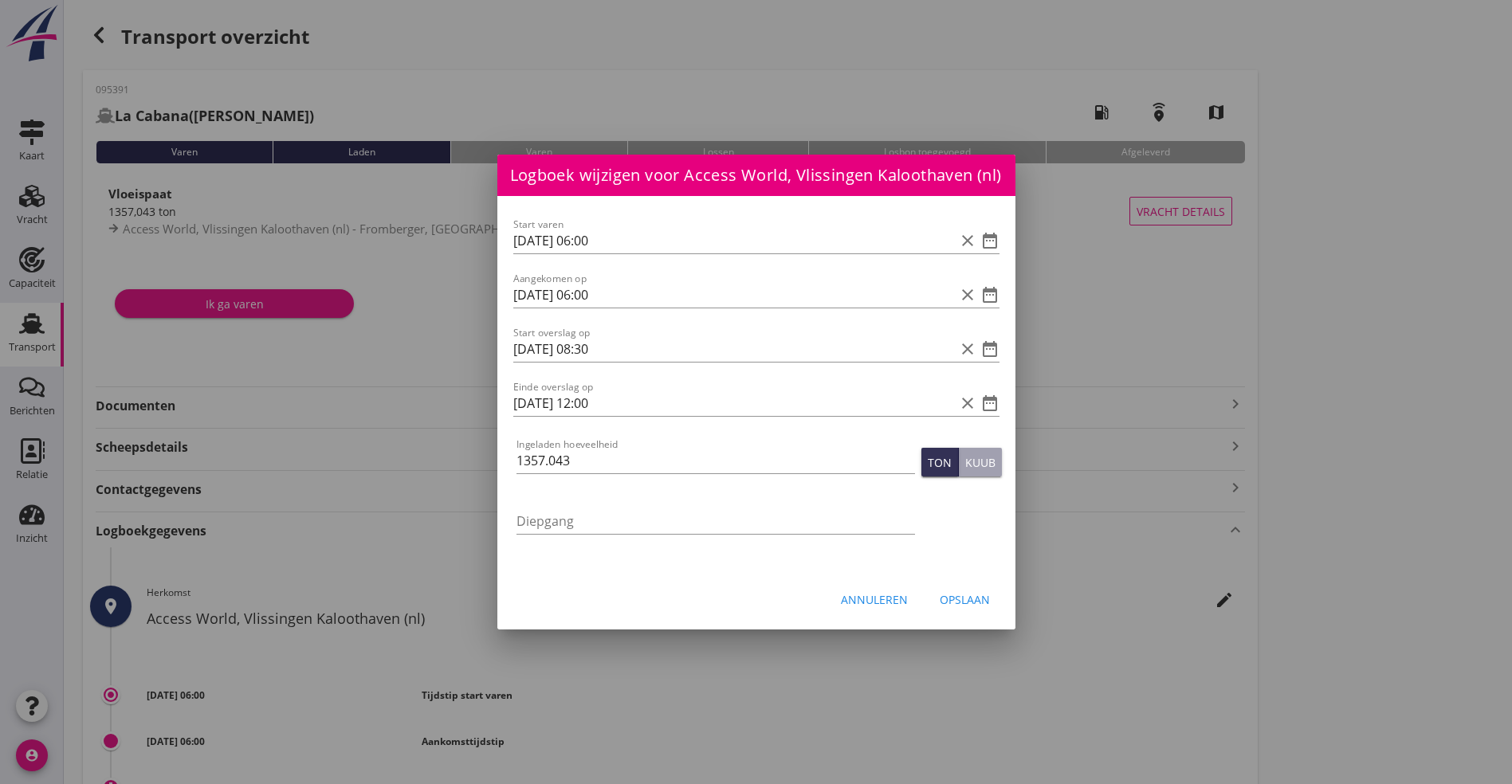
click at [876, 603] on div "Annuleren" at bounding box center [874, 599] width 67 height 16
